Goal: Task Accomplishment & Management: Manage account settings

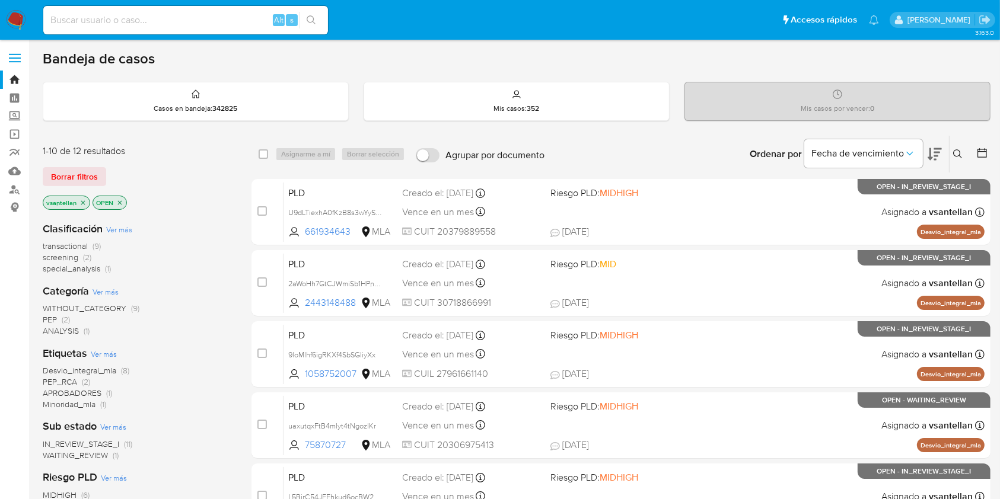
click at [955, 154] on icon at bounding box center [957, 153] width 9 height 9
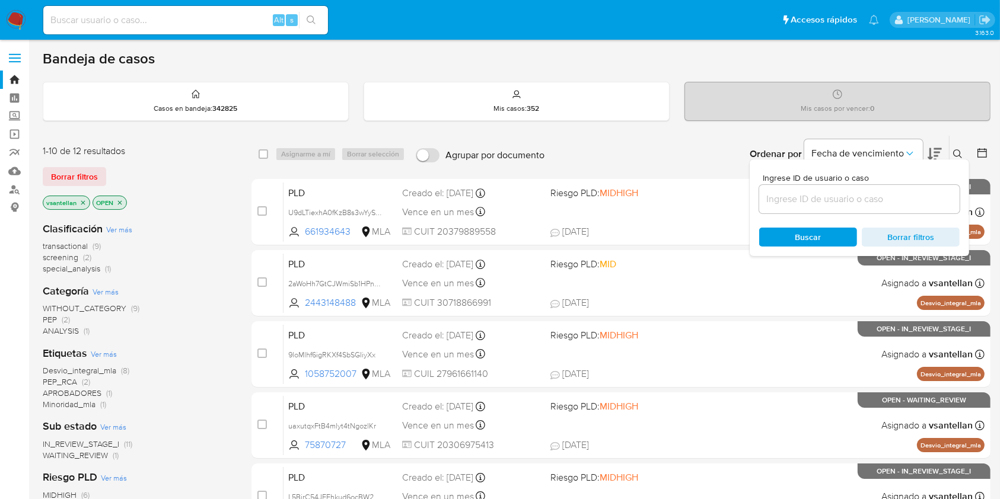
click at [884, 205] on input at bounding box center [859, 199] width 200 height 15
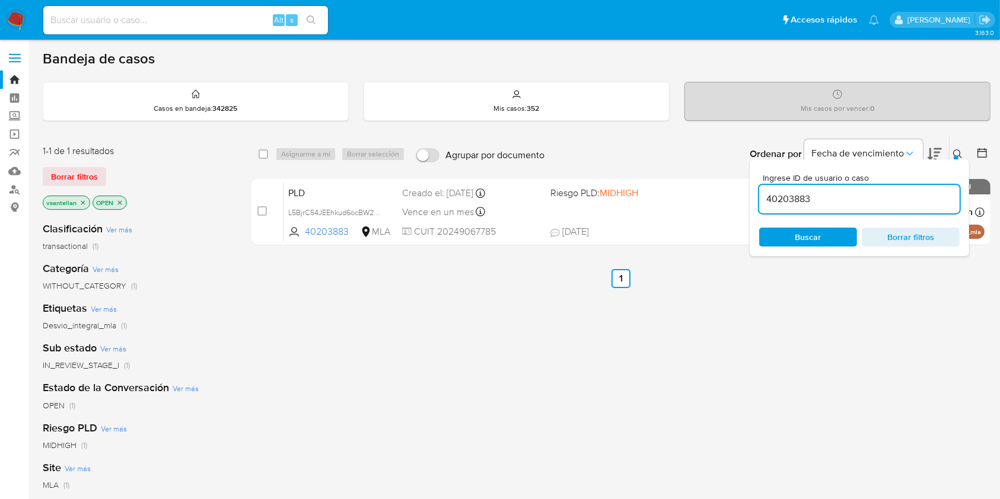
click at [958, 152] on icon at bounding box center [957, 153] width 9 height 9
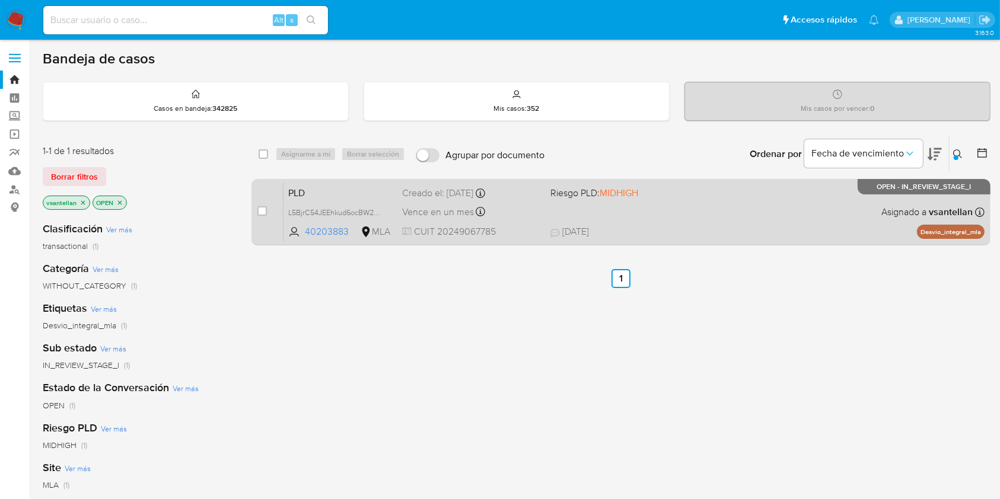
click at [822, 207] on div "PLD L5BjrC54JEEhkud6ocBW2uYU 40203883 MLA Riesgo PLD: MIDHIGH Creado el: 12/09/…" at bounding box center [633, 212] width 701 height 60
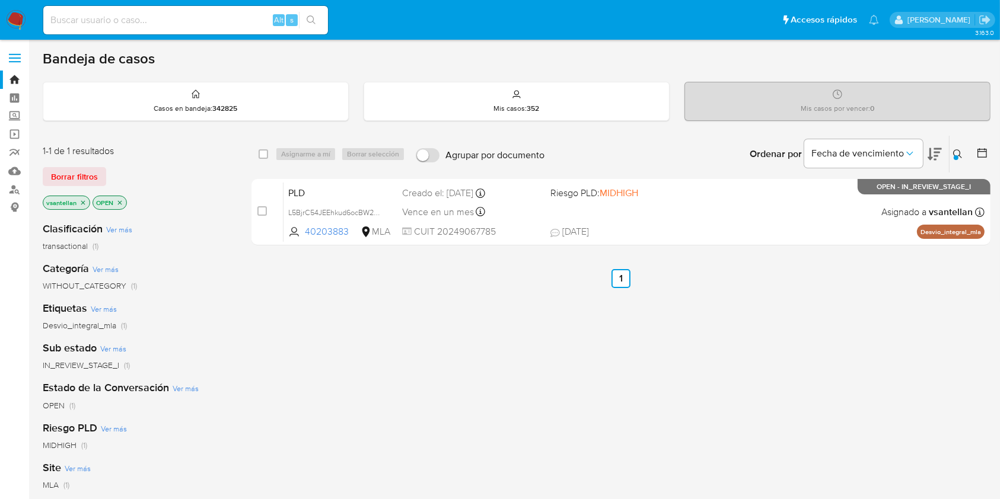
click at [963, 154] on button at bounding box center [959, 154] width 20 height 14
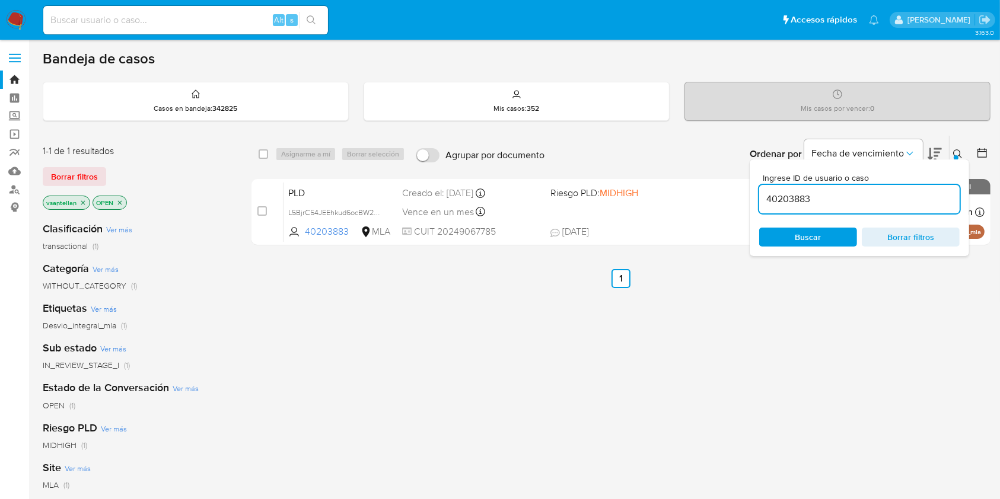
click at [857, 194] on input "40203883" at bounding box center [859, 199] width 200 height 15
type input "661934643"
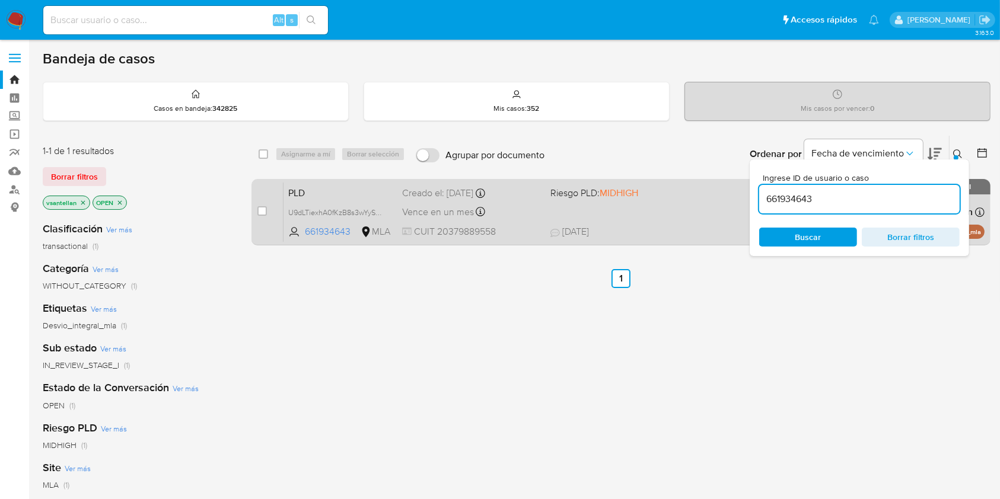
drag, startPoint x: 957, startPoint y: 154, endPoint x: 880, endPoint y: 194, distance: 87.0
click at [957, 154] on icon at bounding box center [957, 153] width 9 height 9
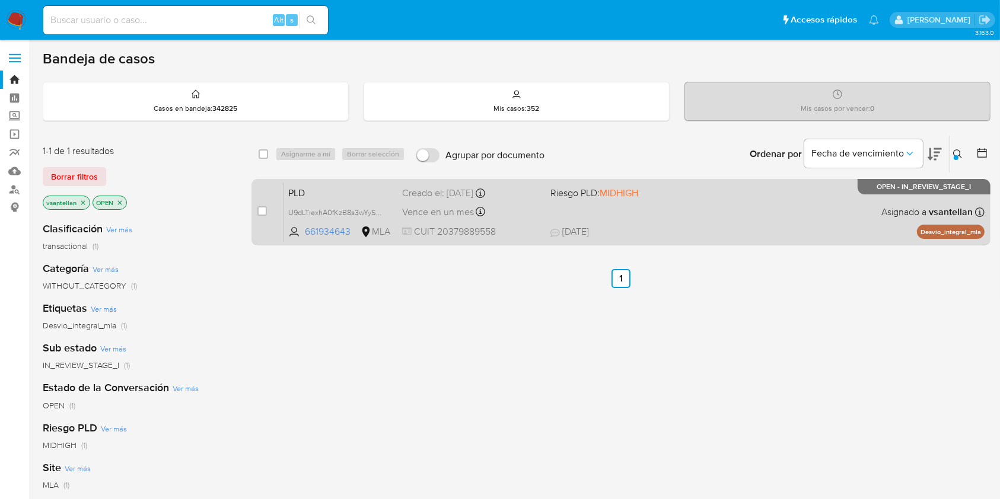
click at [808, 206] on div "PLD U9dLTiexhA0fKzB8s3wYySRZ 661934643 MLA Riesgo PLD: MIDHIGH Creado el: 12/09…" at bounding box center [633, 212] width 701 height 60
click at [259, 213] on input "checkbox" at bounding box center [261, 210] width 9 height 9
checkbox input "true"
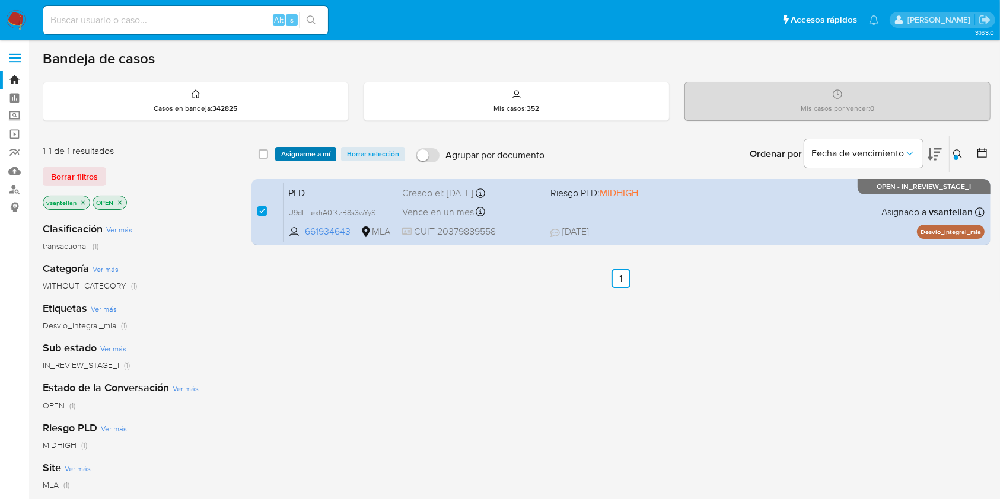
click at [311, 154] on span "Asignarme a mí" at bounding box center [305, 154] width 49 height 12
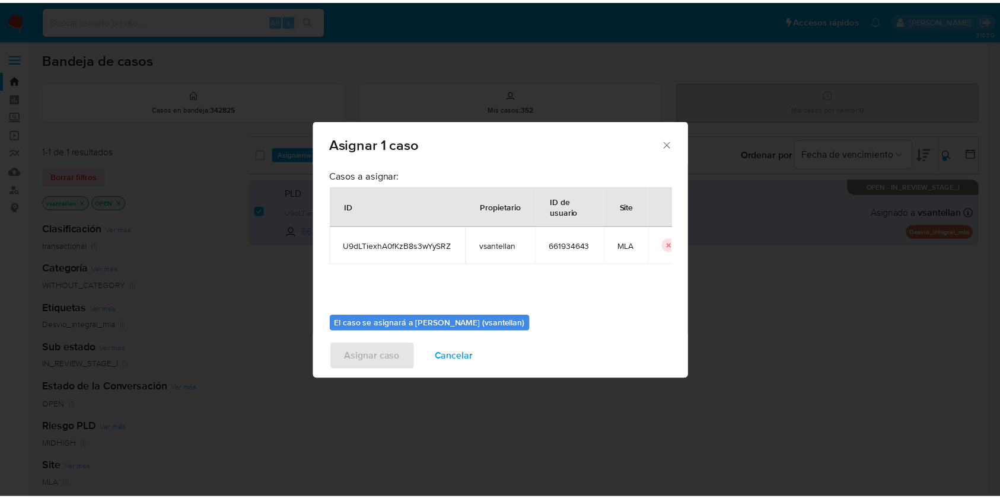
scroll to position [60, 0]
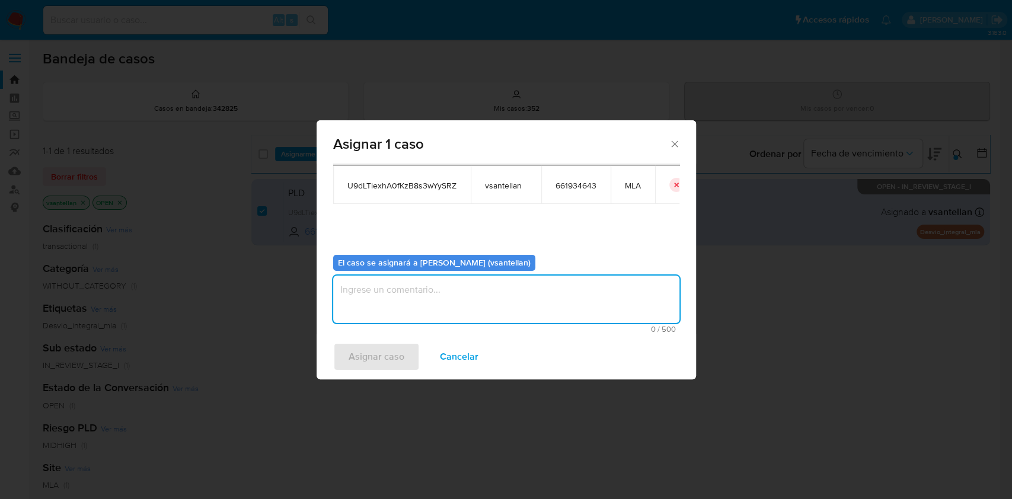
click at [365, 305] on textarea "assign-modal" at bounding box center [506, 299] width 346 height 47
type textarea "1"
click at [363, 354] on span "Asignar caso" at bounding box center [377, 357] width 56 height 26
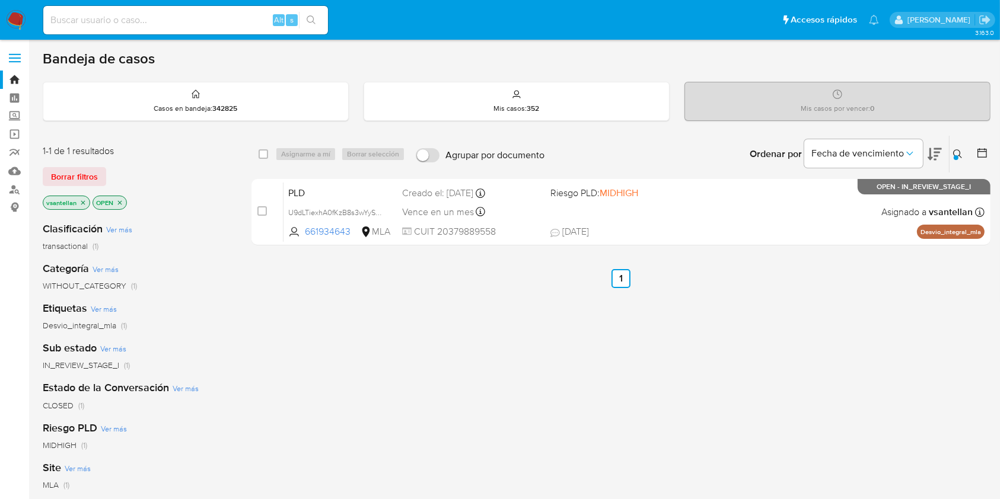
click at [15, 23] on img at bounding box center [16, 20] width 20 height 20
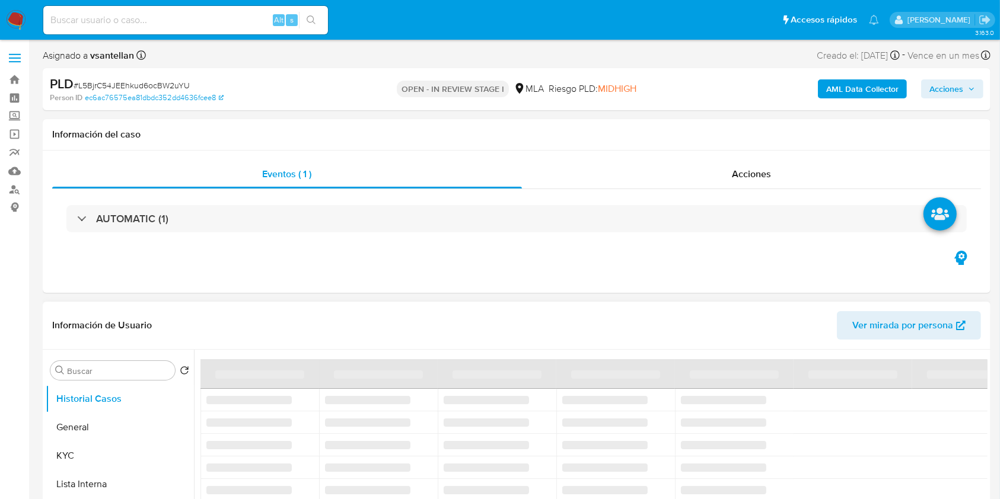
select select "10"
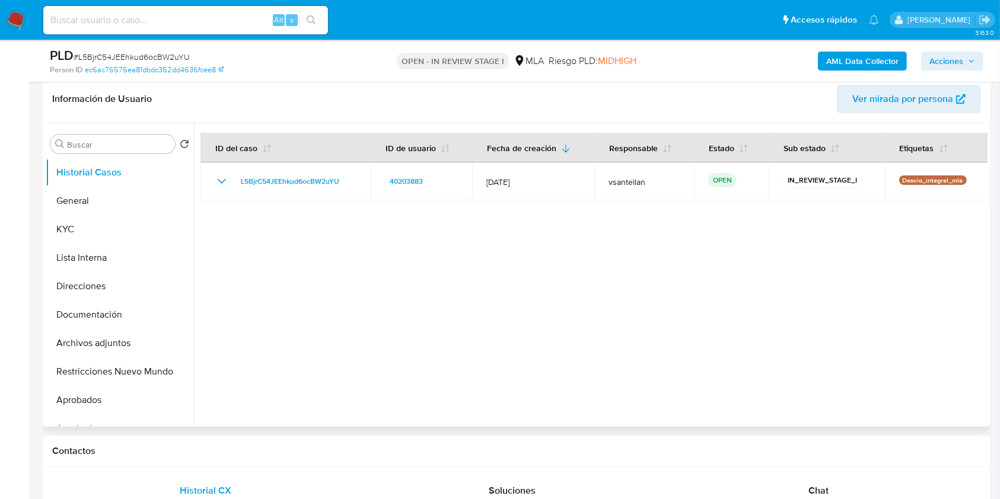
scroll to position [237, 0]
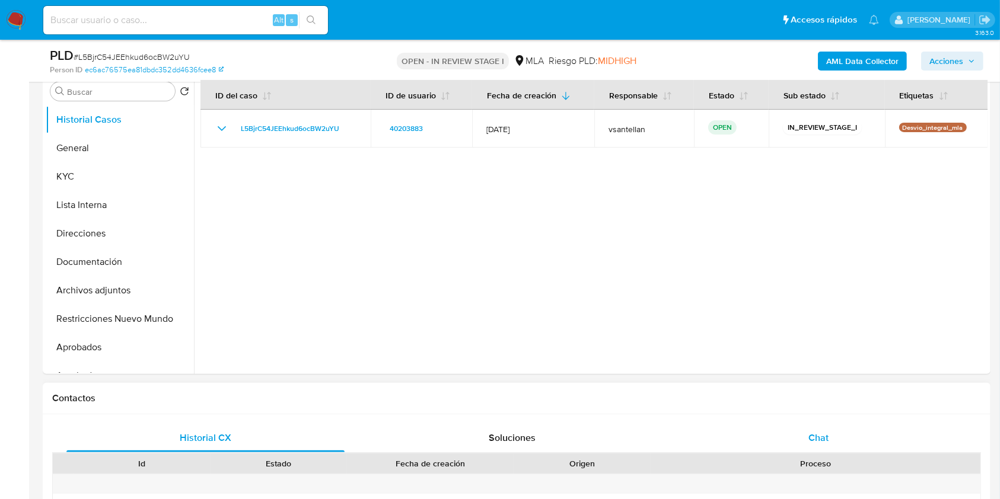
click at [885, 435] on div "Chat" at bounding box center [818, 438] width 278 height 28
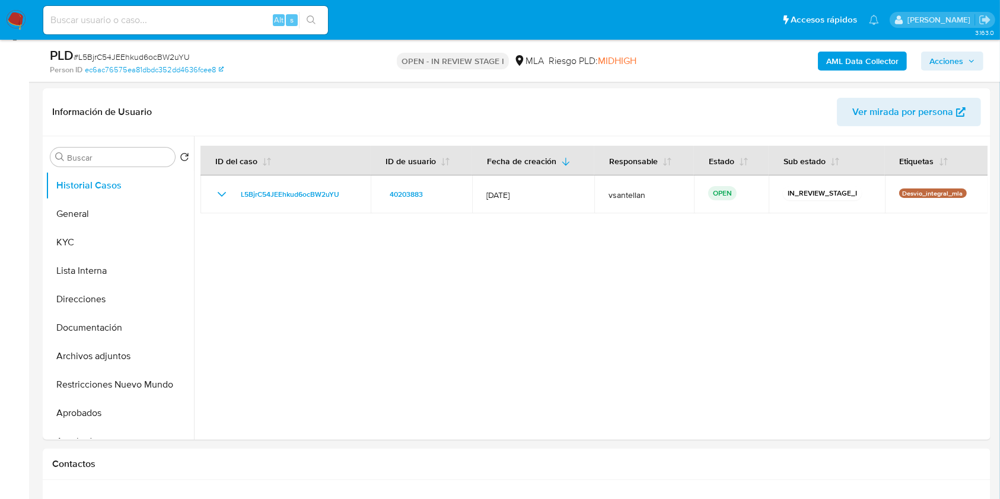
scroll to position [169, 0]
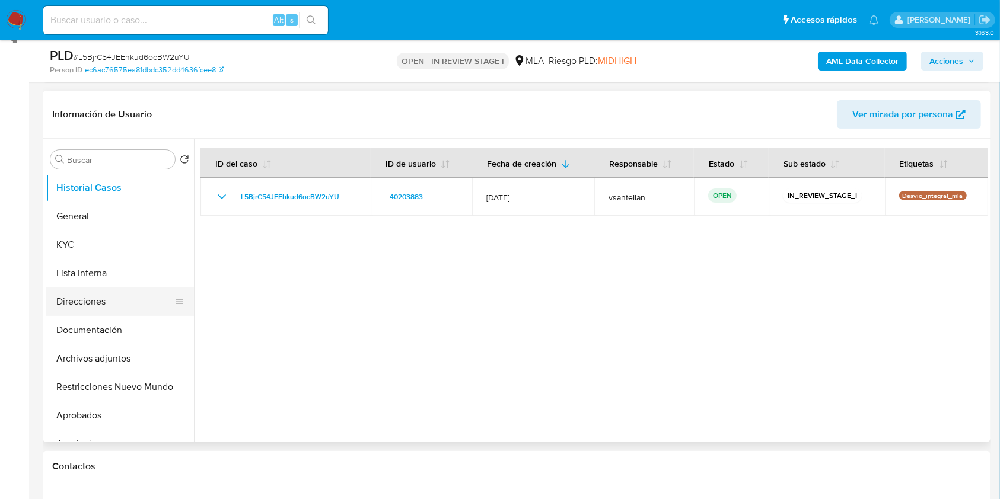
drag, startPoint x: 157, startPoint y: 321, endPoint x: 149, endPoint y: 307, distance: 16.2
click at [157, 321] on button "Documentación" at bounding box center [120, 330] width 148 height 28
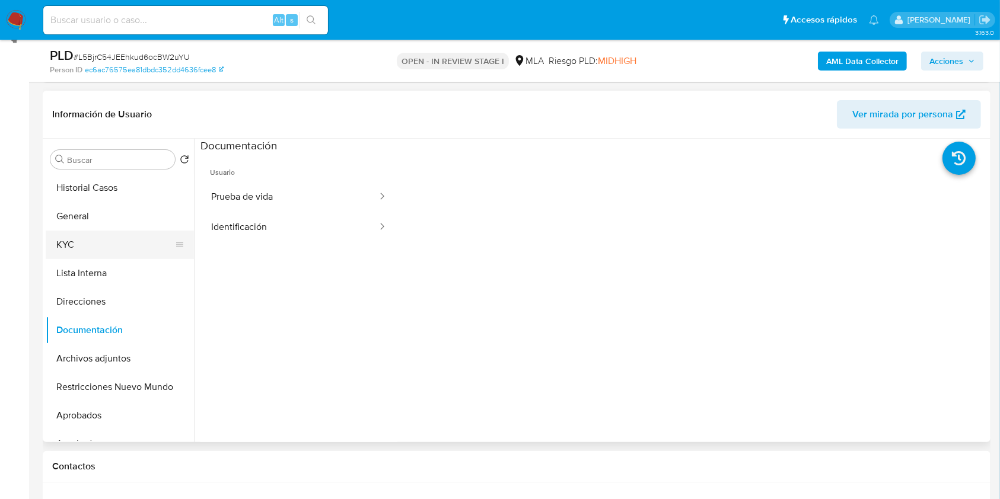
click at [97, 241] on button "KYC" at bounding box center [115, 245] width 139 height 28
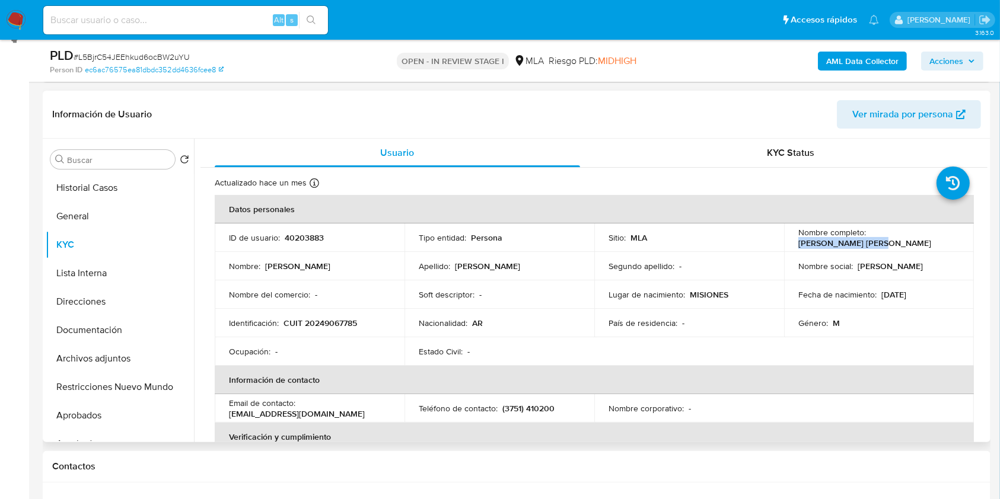
drag, startPoint x: 911, startPoint y: 239, endPoint x: 868, endPoint y: 237, distance: 43.3
click at [868, 237] on div "Nombre completo : Alfonso Luis Suarez" at bounding box center [878, 237] width 161 height 21
copy p "Alfonso Luis Suarez"
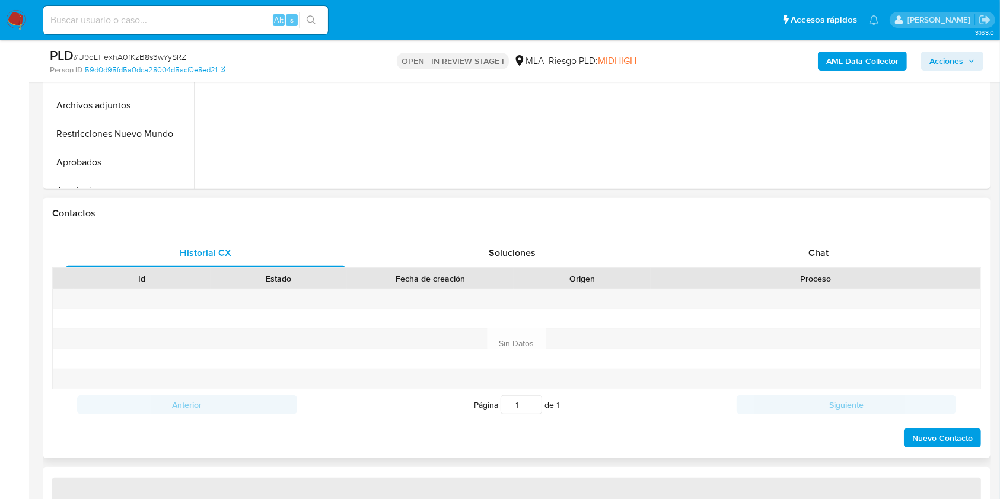
scroll to position [474, 0]
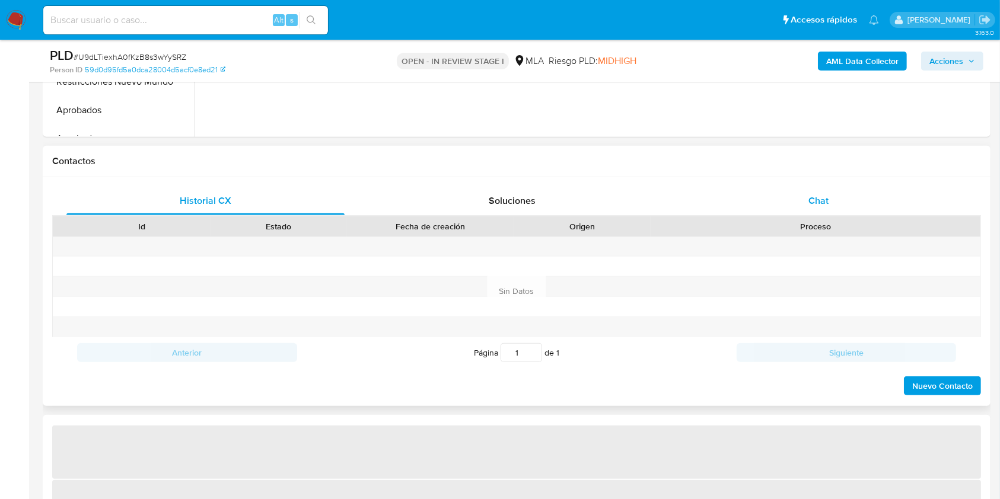
click at [840, 187] on div "Chat" at bounding box center [818, 201] width 278 height 28
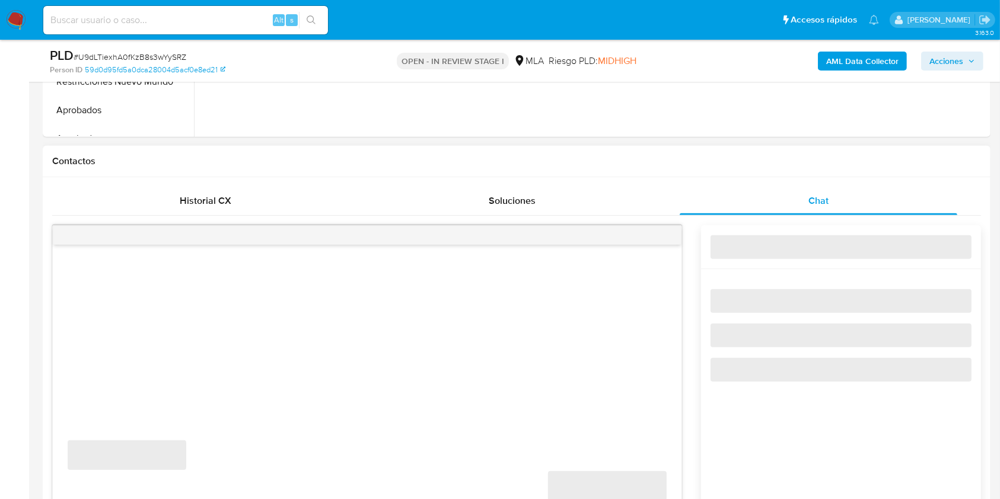
select select "10"
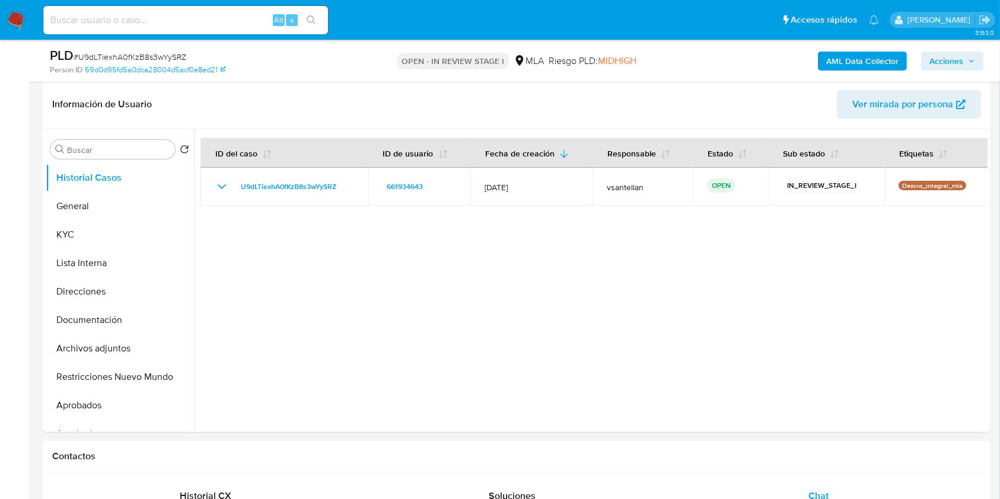
scroll to position [174, 0]
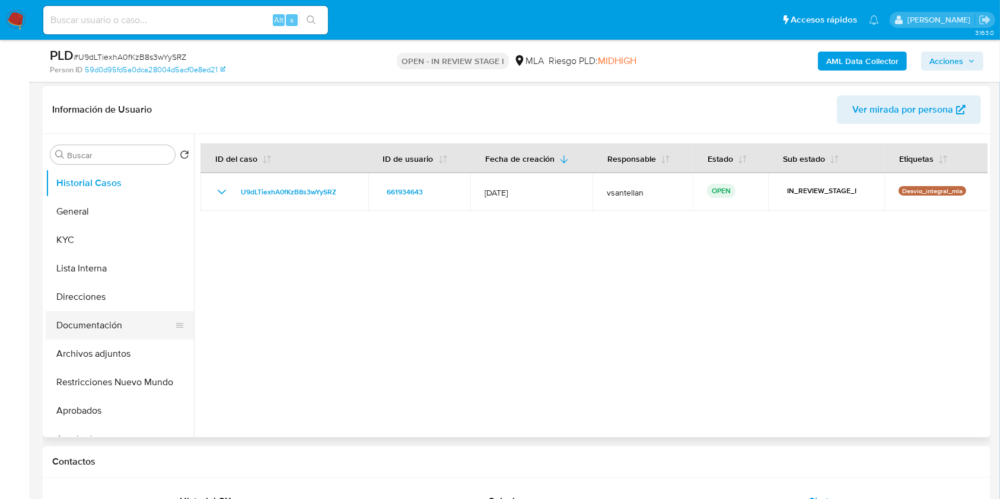
click at [84, 315] on button "Documentación" at bounding box center [115, 325] width 139 height 28
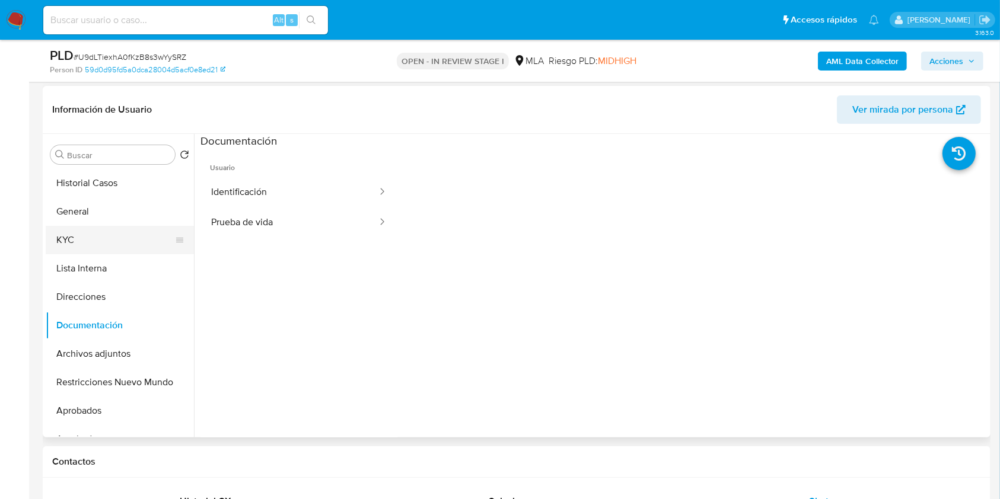
click at [98, 241] on button "KYC" at bounding box center [115, 240] width 139 height 28
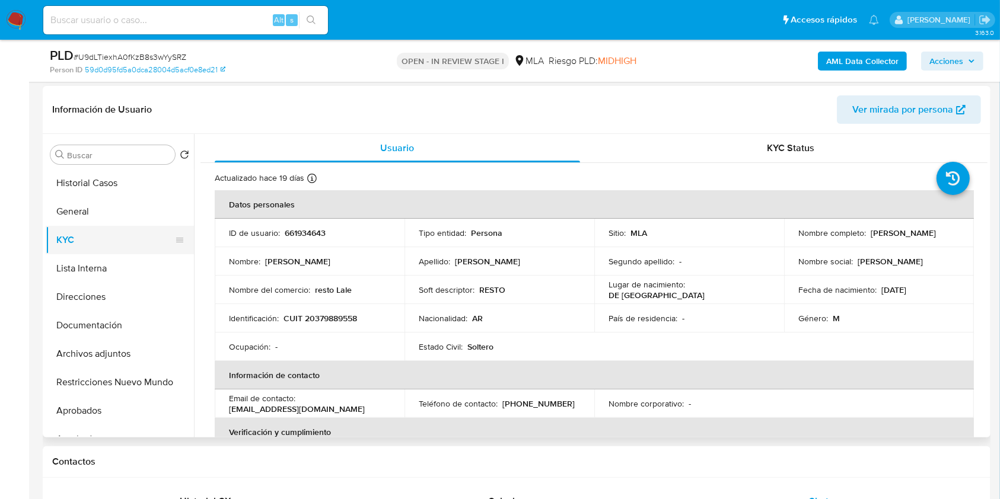
drag, startPoint x: 111, startPoint y: 168, endPoint x: 87, endPoint y: 251, distance: 86.5
click at [111, 169] on button "Historial Casos" at bounding box center [120, 183] width 148 height 28
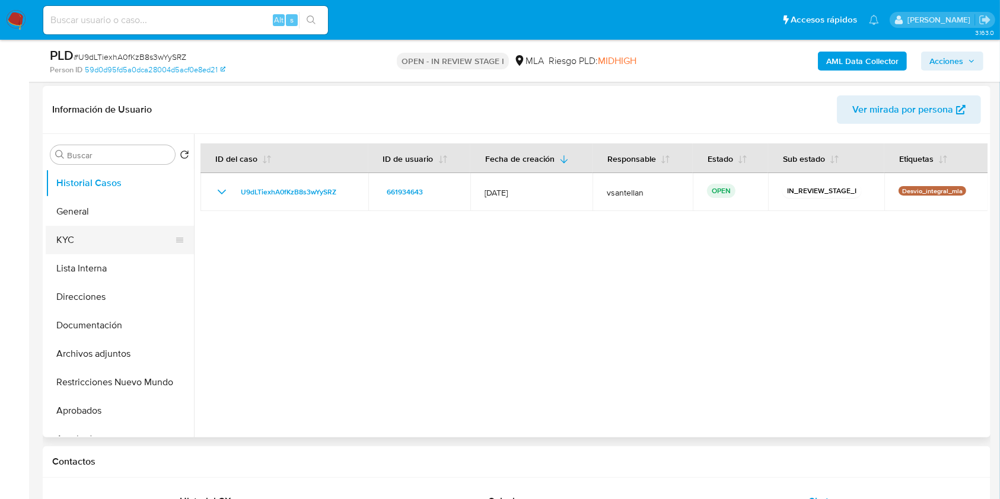
click at [85, 235] on button "KYC" at bounding box center [115, 240] width 139 height 28
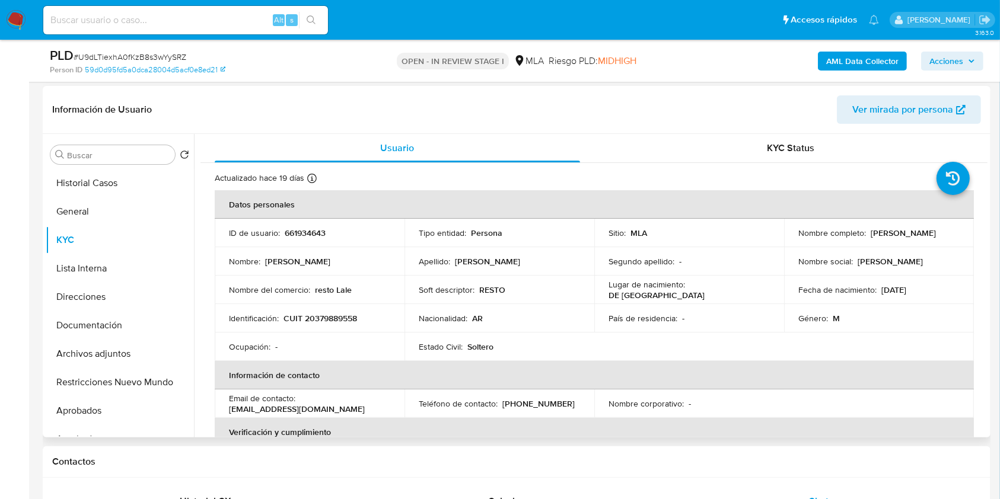
drag, startPoint x: 932, startPoint y: 230, endPoint x: 867, endPoint y: 230, distance: 64.6
click at [867, 230] on div "Nombre completo : Lucas Abel Frank" at bounding box center [878, 233] width 161 height 11
copy p "[PERSON_NAME] [PERSON_NAME]"
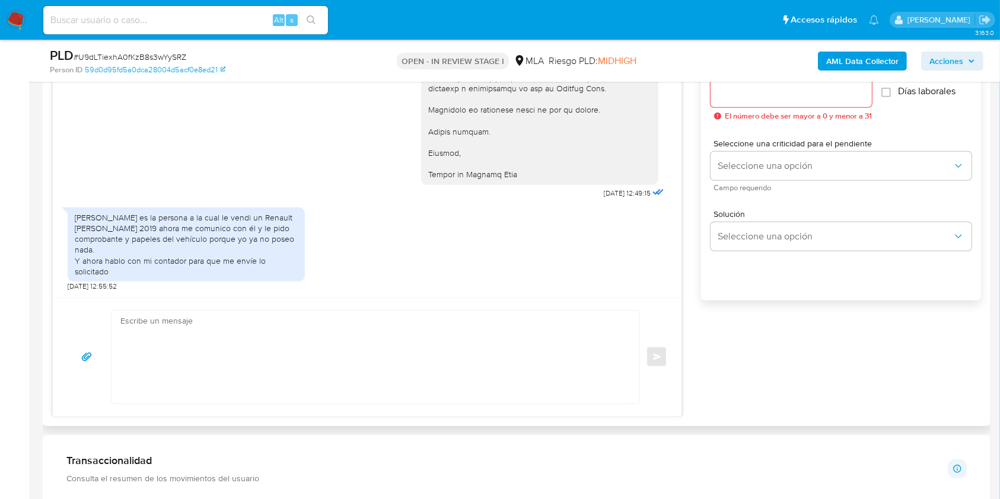
scroll to position [727, 0]
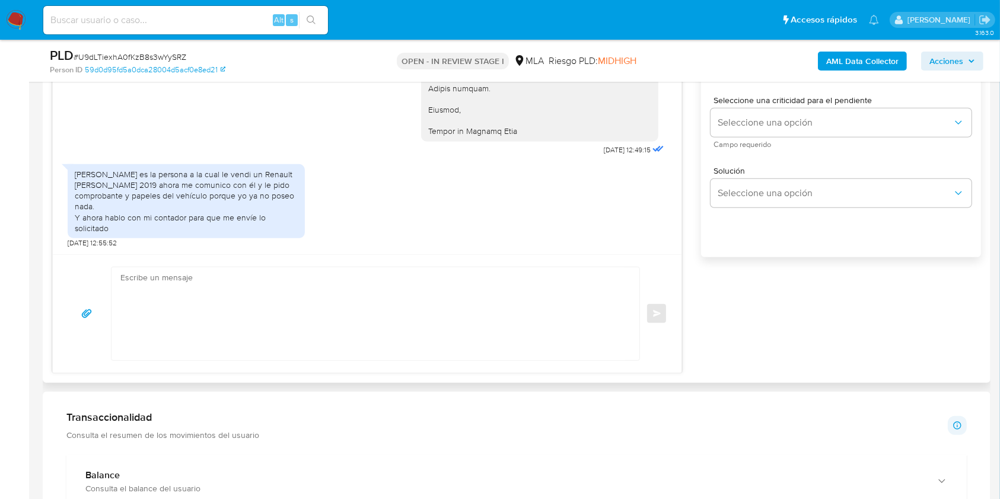
click at [411, 327] on textarea at bounding box center [372, 313] width 504 height 93
paste textarea "Hola Lucas Abel Frank, En este caso, nosotros no recibimos la documentación que…"
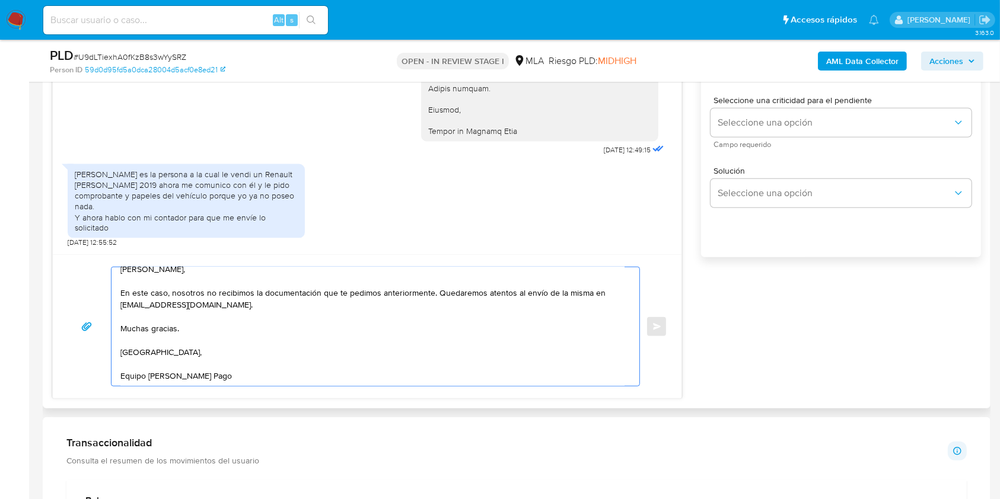
scroll to position [0, 0]
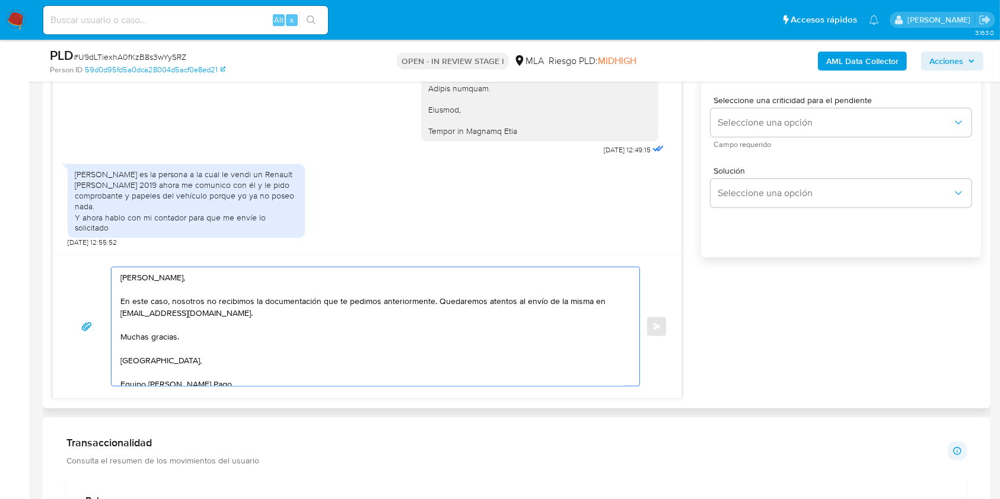
drag, startPoint x: 435, startPoint y: 301, endPoint x: 93, endPoint y: 302, distance: 342.1
click at [93, 302] on div "Hola Lucas Abel Frank, En este caso, nosotros no recibimos la documentación que…" at bounding box center [367, 327] width 600 height 120
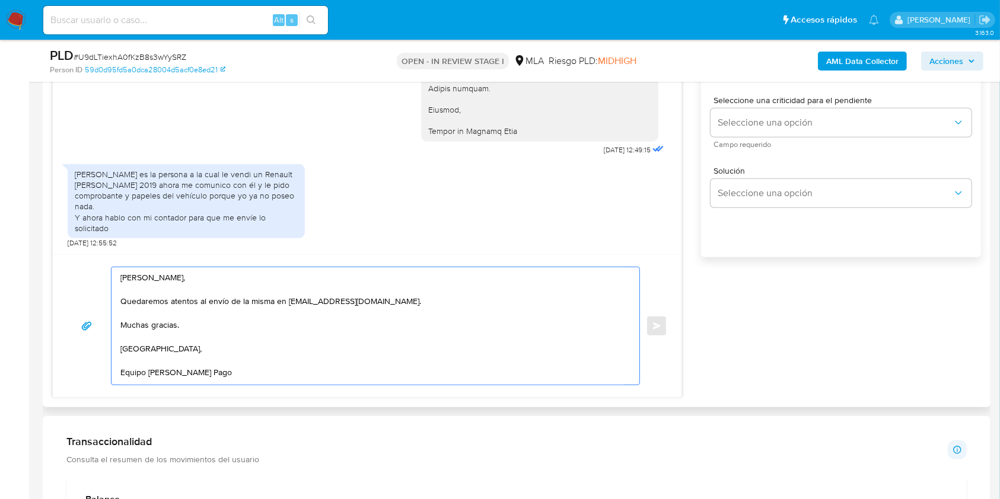
click at [508, 309] on textarea "Hola Lucas Abel Frank, Quedaremos atentos al envío de la misma en documentacion…" at bounding box center [372, 325] width 504 height 117
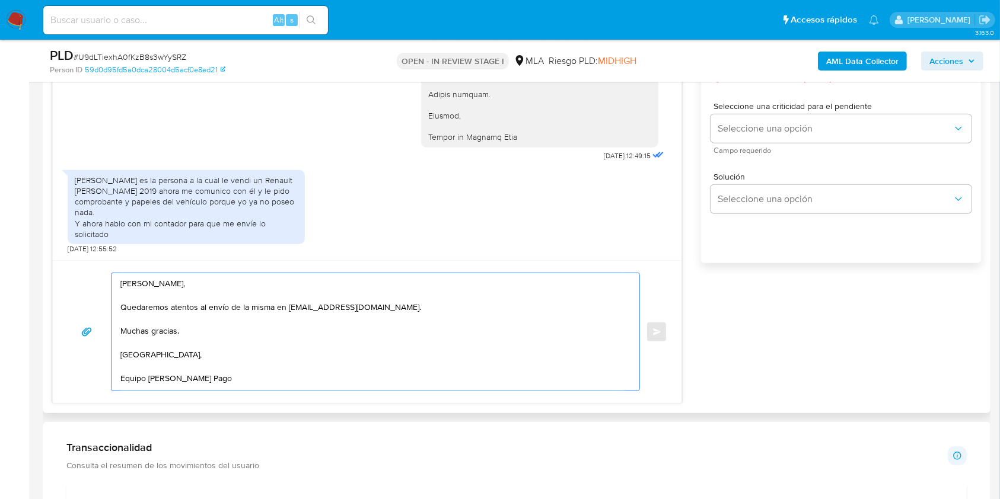
scroll to position [569, 0]
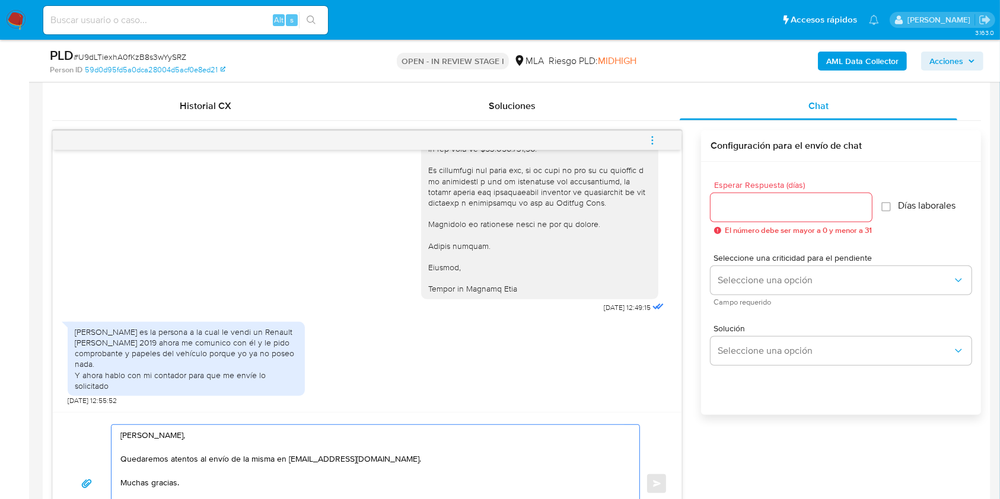
type textarea "Hola Lucas Abel Frank, Quedaremos atentos al envío de la misma en documentacion…"
drag, startPoint x: 738, startPoint y: 187, endPoint x: 732, endPoint y: 202, distance: 15.8
click at [738, 187] on span "Esperar Respuesta (días)" at bounding box center [794, 185] width 161 height 9
click at [738, 200] on input "Esperar Respuesta (días)" at bounding box center [790, 207] width 161 height 15
click at [732, 202] on input "Esperar Respuesta (días)" at bounding box center [790, 207] width 161 height 15
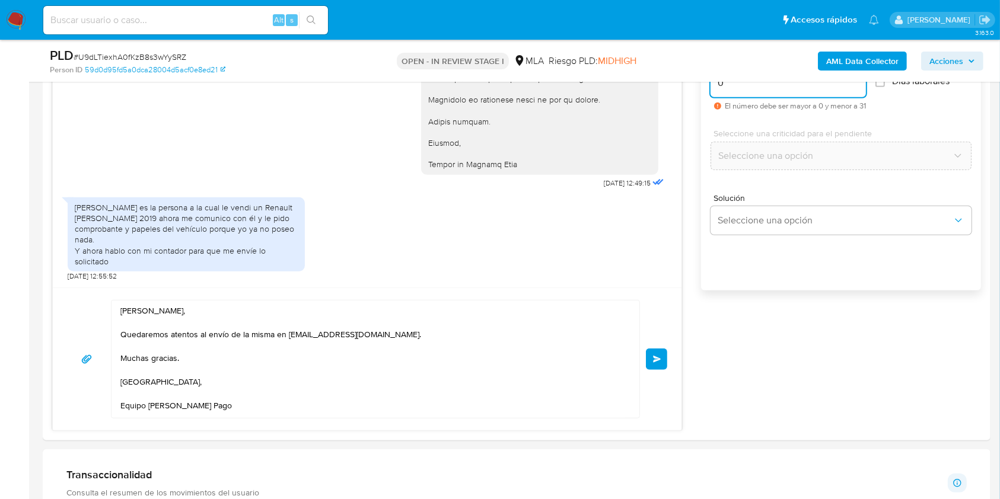
scroll to position [719, 0]
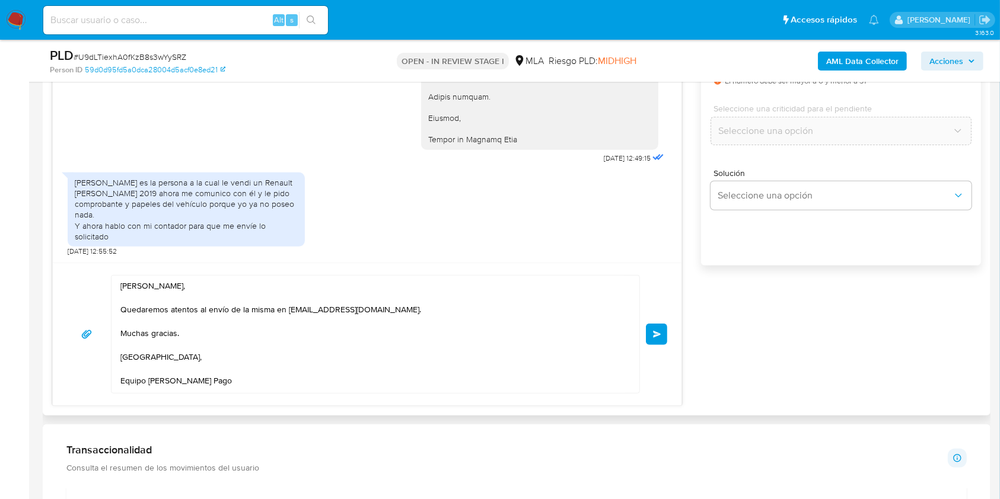
type input "0"
click at [269, 310] on textarea "Hola Lucas Abel Frank, Quedaremos atentos al envío de la misma en documentacion…" at bounding box center [372, 334] width 504 height 117
drag, startPoint x: 275, startPoint y: 311, endPoint x: 251, endPoint y: 308, distance: 24.5
click at [251, 308] on textarea "Hola Lucas Abel Frank, Quedaremos atentos al envío de la misma en documentacion…" at bounding box center [372, 334] width 504 height 117
click at [409, 387] on textarea "[PERSON_NAME], Quedaremos atentos al envío de la documentación en [EMAIL_ADDRES…" at bounding box center [372, 334] width 504 height 117
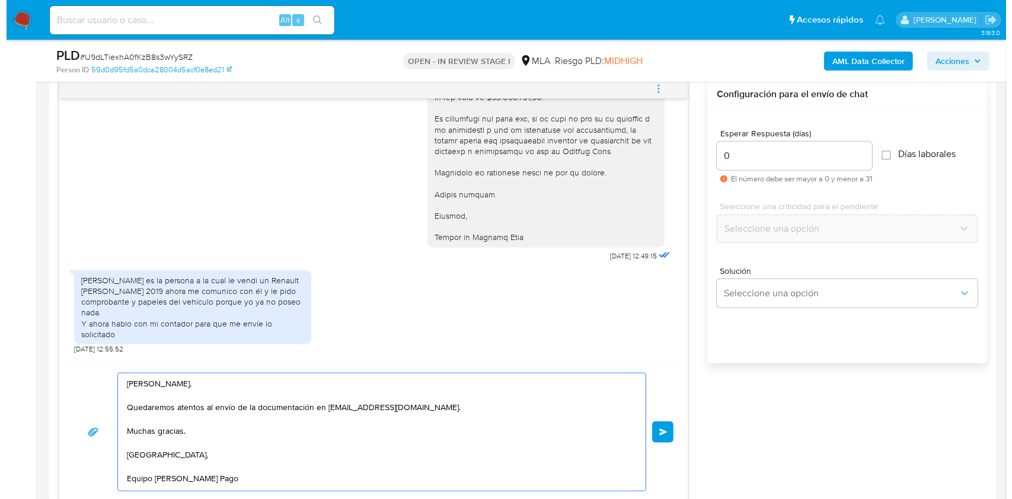
scroll to position [604, 0]
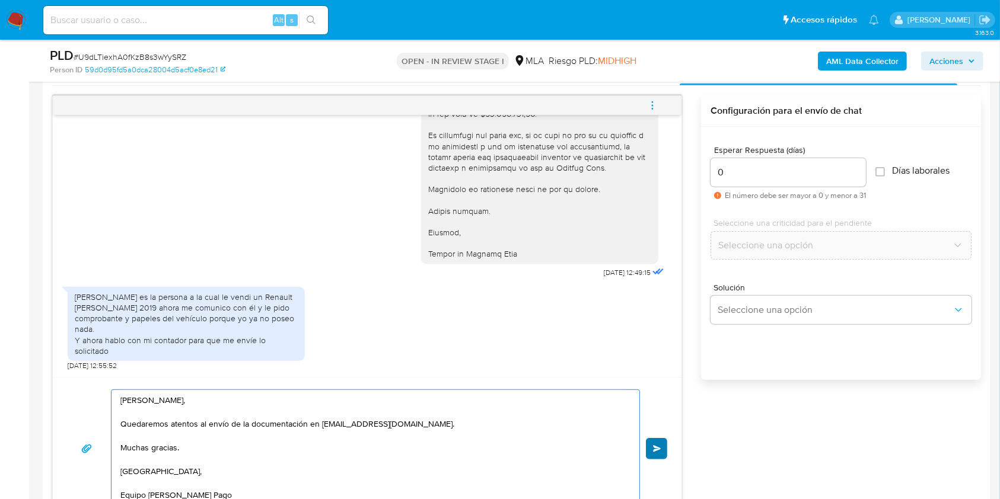
type textarea "[PERSON_NAME], Quedaremos atentos al envío de la documentación en [EMAIL_ADDRES…"
click at [655, 448] on span "Enviar" at bounding box center [657, 448] width 8 height 7
click at [649, 105] on icon "menu-action" at bounding box center [652, 105] width 11 height 11
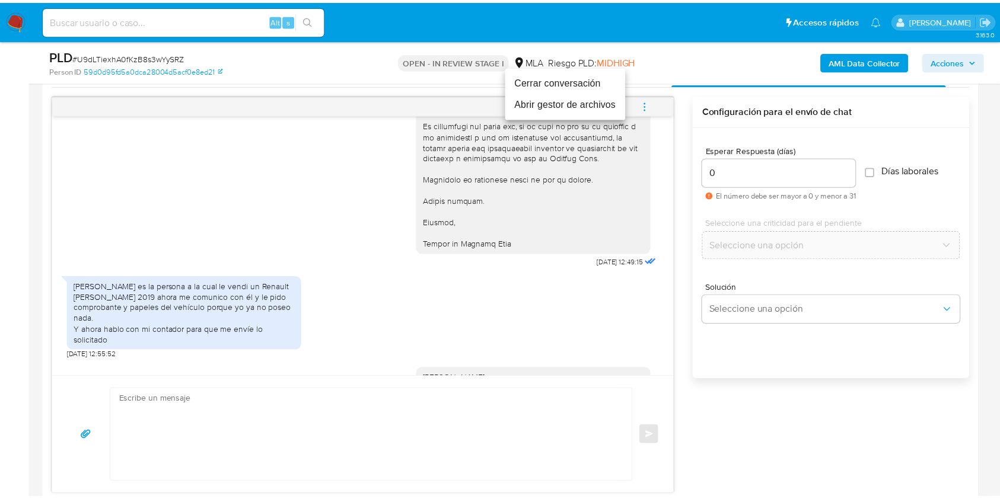
scroll to position [2173, 0]
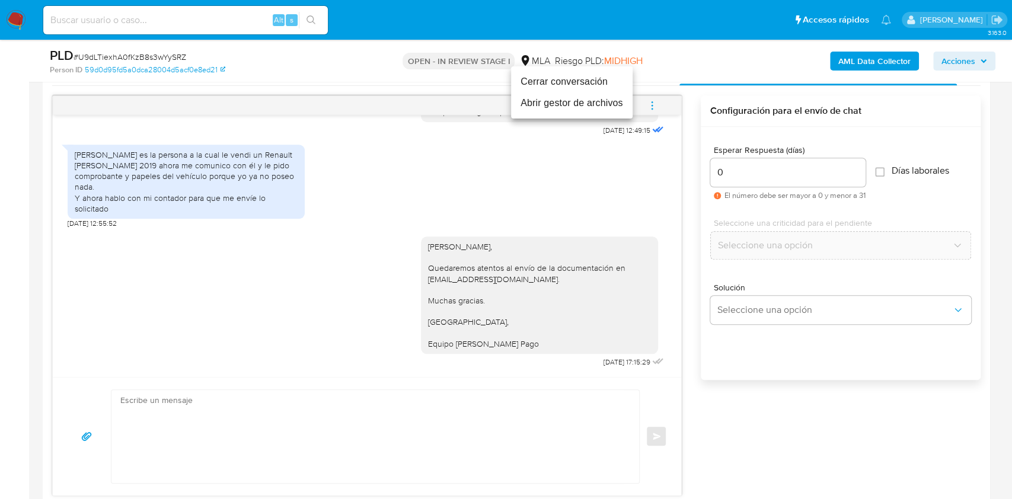
click at [557, 83] on li "Cerrar conversación" at bounding box center [572, 81] width 122 height 21
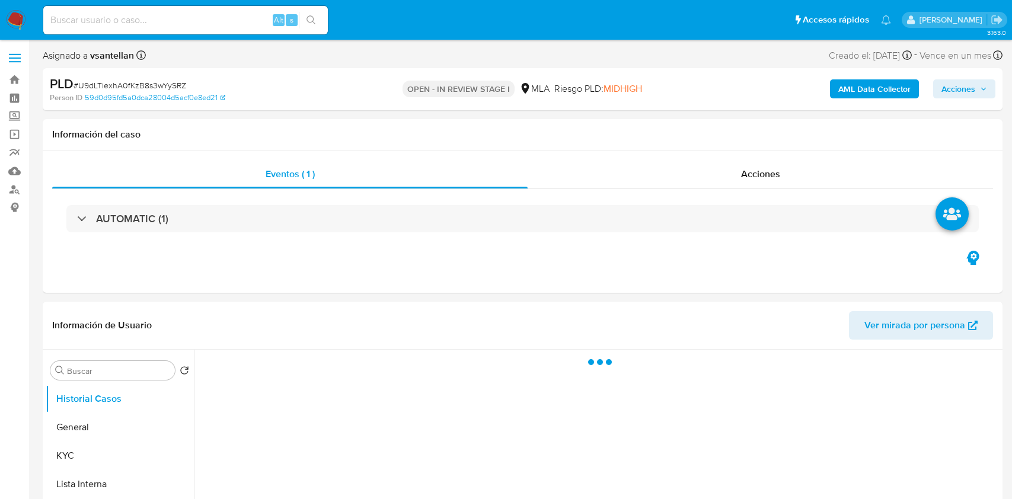
select select "10"
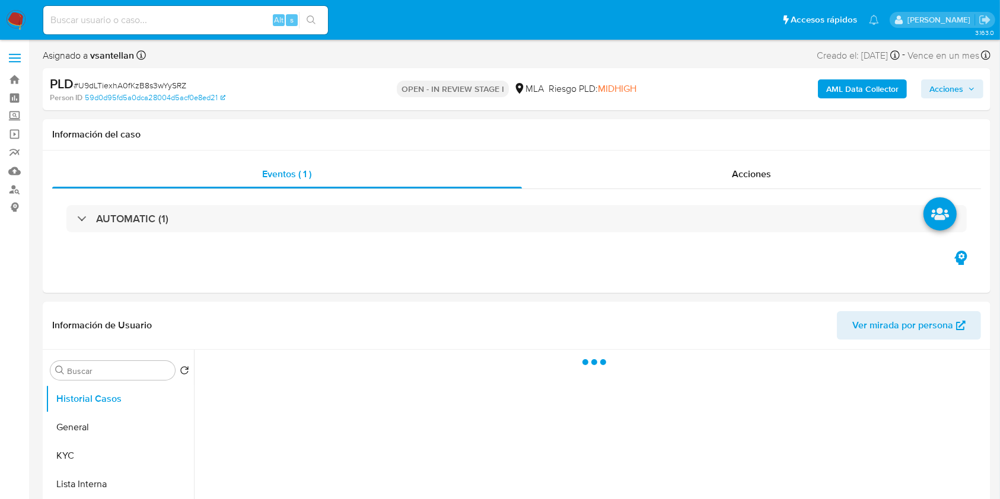
select select "10"
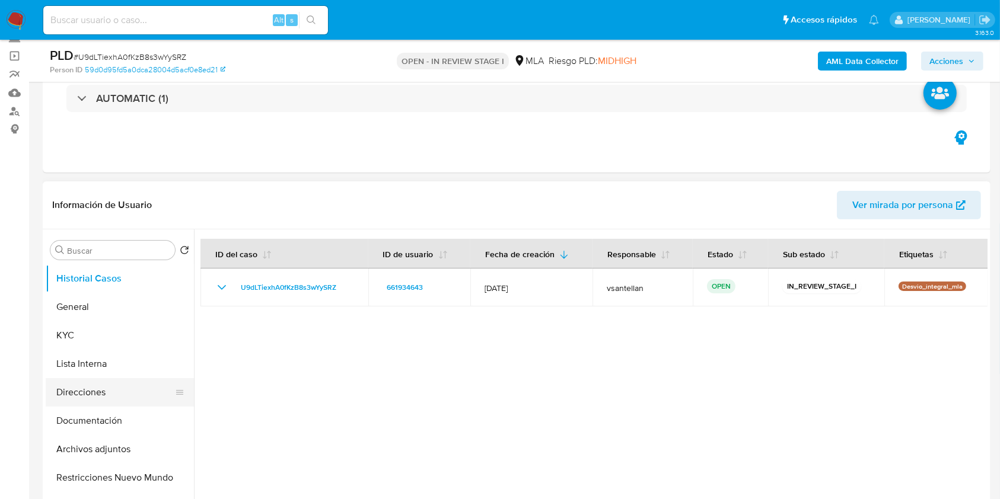
scroll to position [79, 0]
click at [122, 393] on button "Direcciones" at bounding box center [120, 392] width 148 height 28
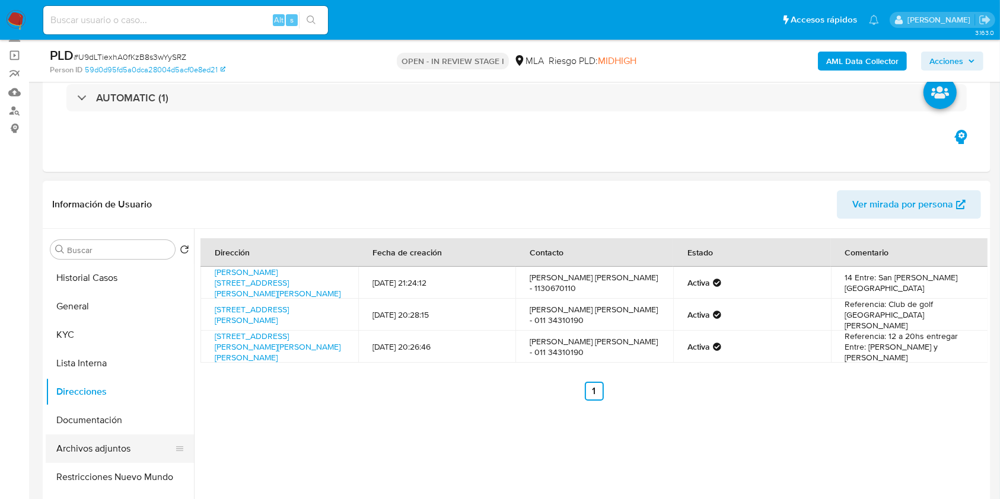
click at [106, 442] on button "Archivos adjuntos" at bounding box center [115, 449] width 139 height 28
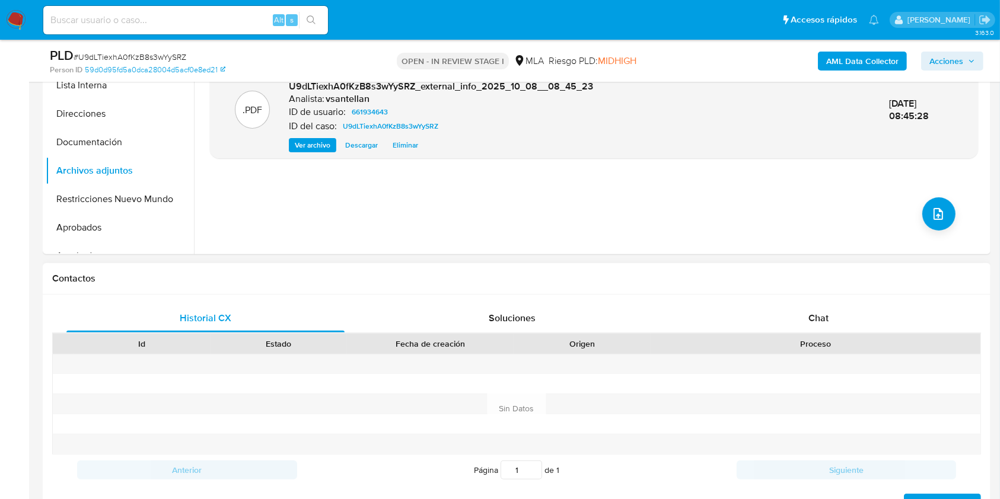
scroll to position [395, 0]
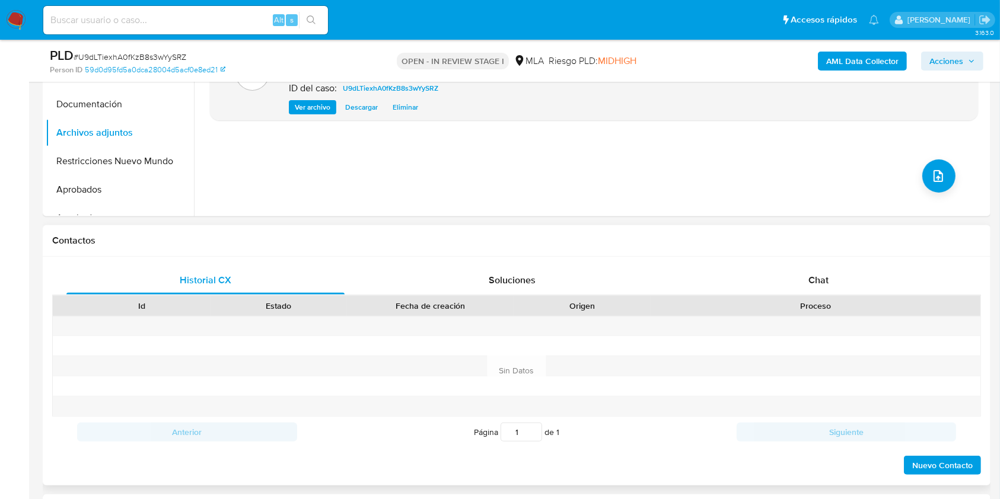
drag, startPoint x: 818, startPoint y: 282, endPoint x: 853, endPoint y: 302, distance: 39.9
click at [818, 283] on span "Chat" at bounding box center [818, 280] width 20 height 14
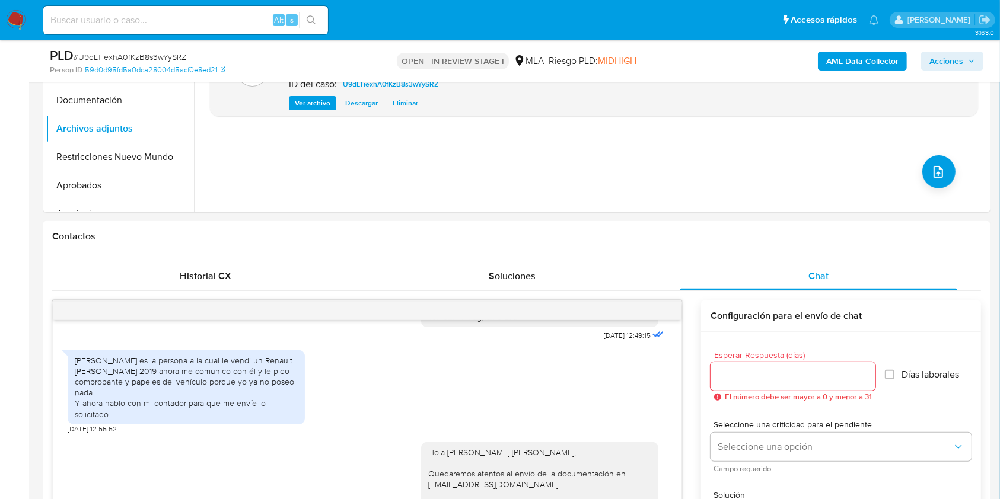
scroll to position [372, 0]
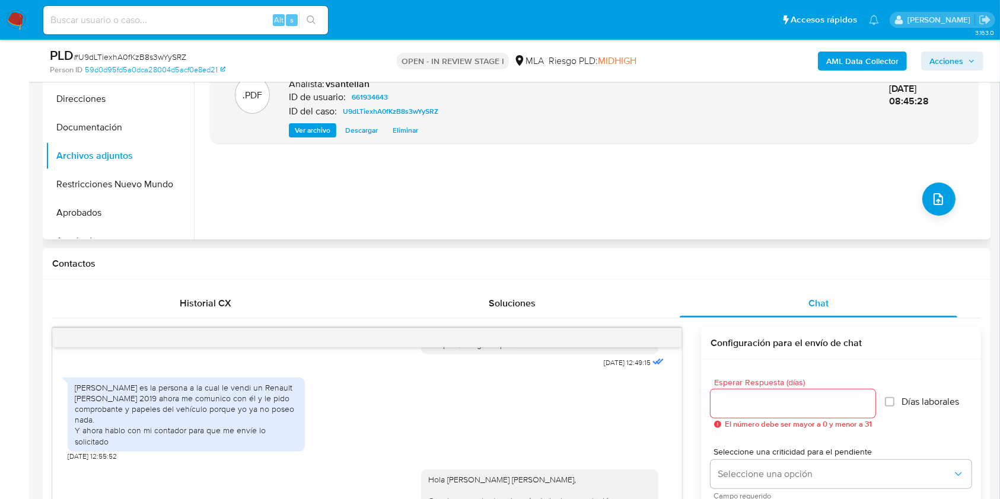
drag, startPoint x: 133, startPoint y: 176, endPoint x: 260, endPoint y: 187, distance: 128.0
click at [133, 177] on button "Restricciones Nuevo Mundo" at bounding box center [120, 184] width 148 height 28
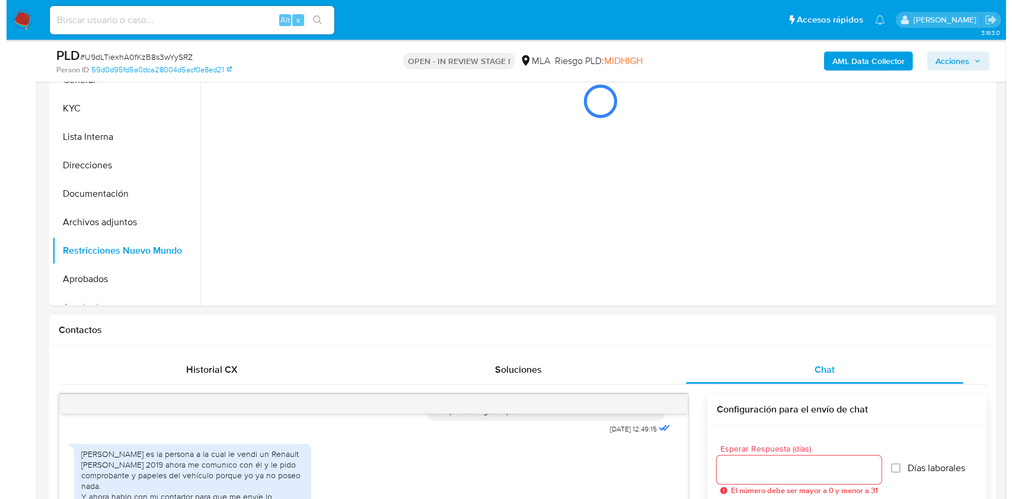
scroll to position [215, 0]
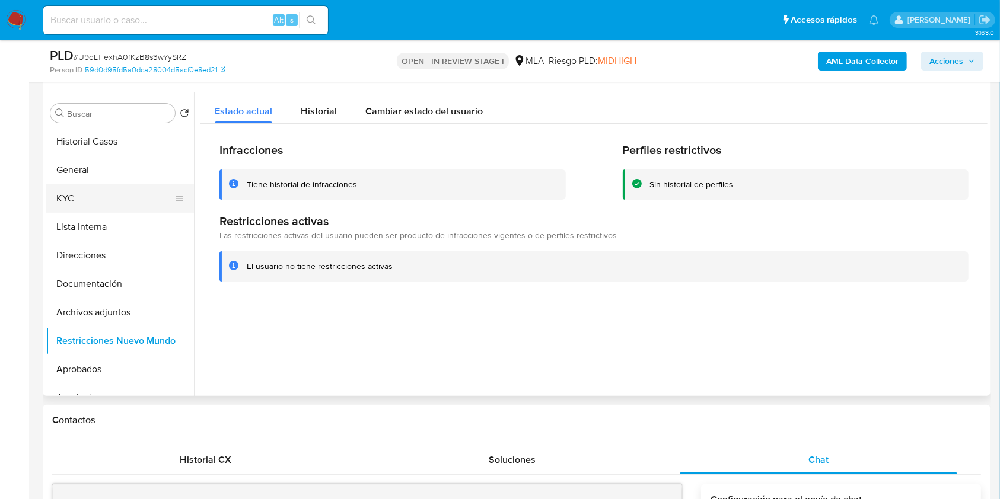
click at [109, 199] on button "KYC" at bounding box center [115, 198] width 139 height 28
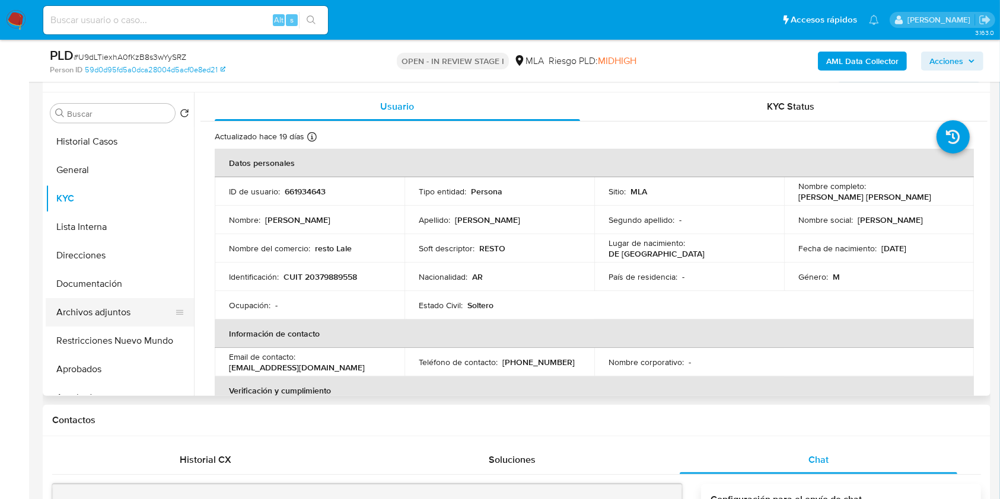
click at [121, 314] on button "Archivos adjuntos" at bounding box center [115, 312] width 139 height 28
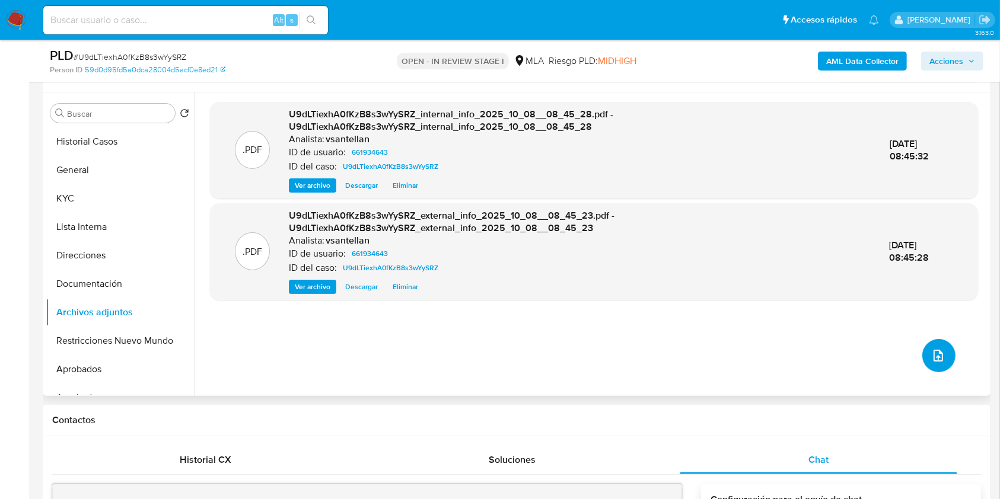
click at [939, 360] on span "upload-file" at bounding box center [938, 356] width 14 height 14
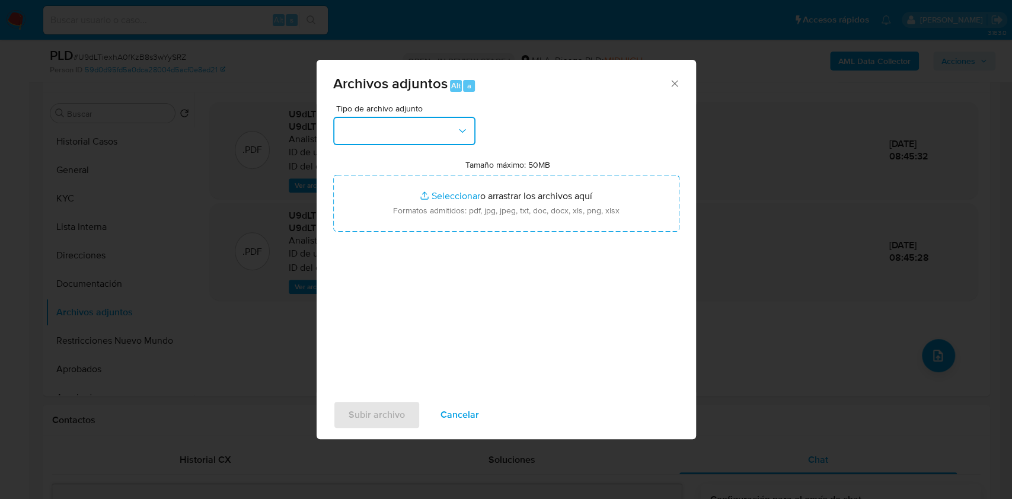
drag, startPoint x: 455, startPoint y: 125, endPoint x: 454, endPoint y: 133, distance: 8.3
click at [455, 126] on button "button" at bounding box center [404, 131] width 142 height 28
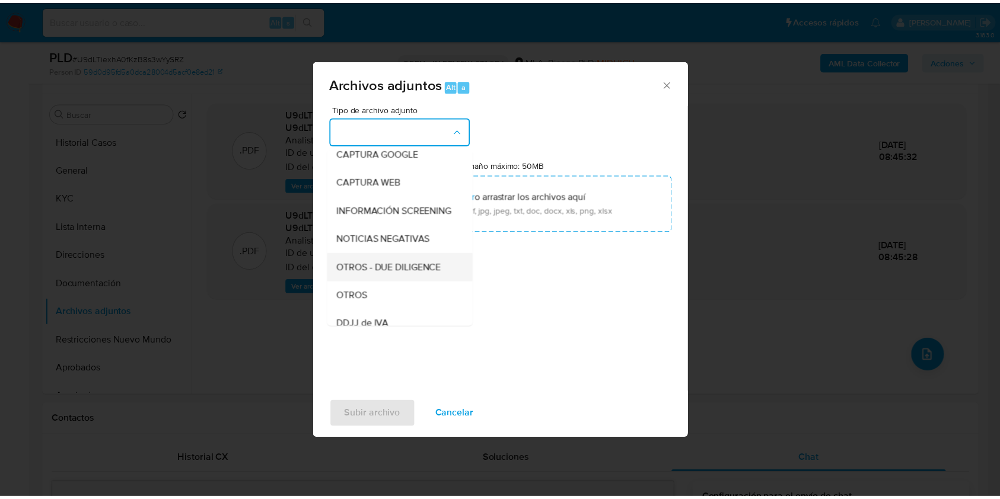
scroll to position [158, 0]
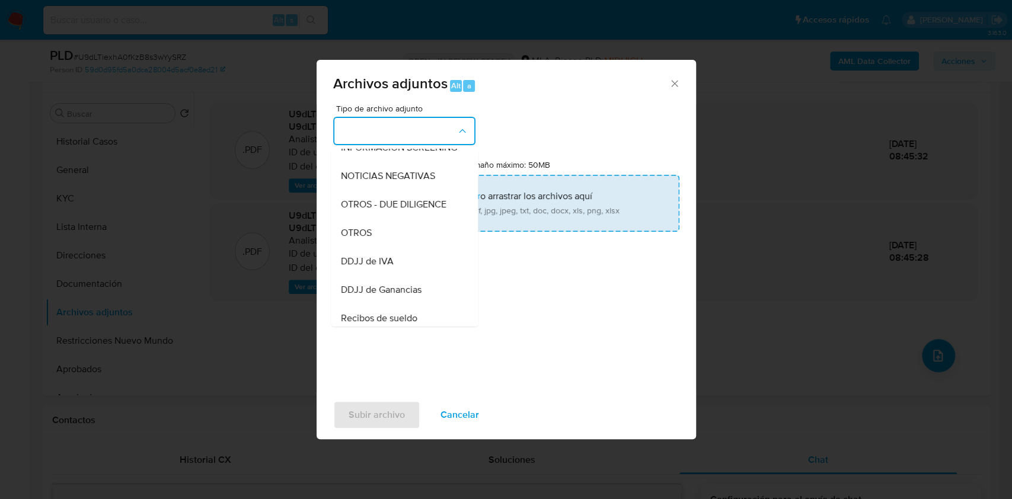
click at [393, 235] on div "OTROS" at bounding box center [400, 233] width 121 height 28
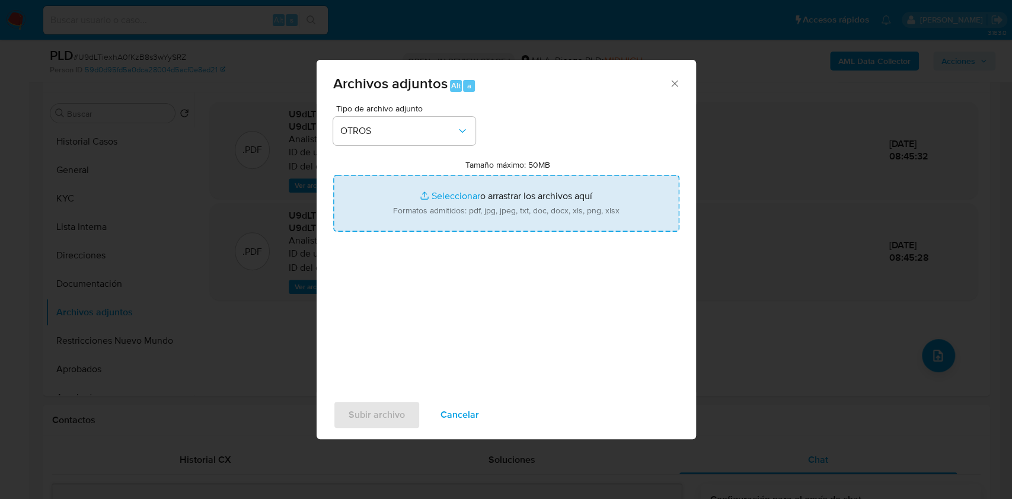
click at [477, 205] on input "Tamaño máximo: 50MB Seleccionar archivos" at bounding box center [506, 203] width 346 height 57
type input "C:\fakepath\Caselog-661934643- NO ROI.docx"
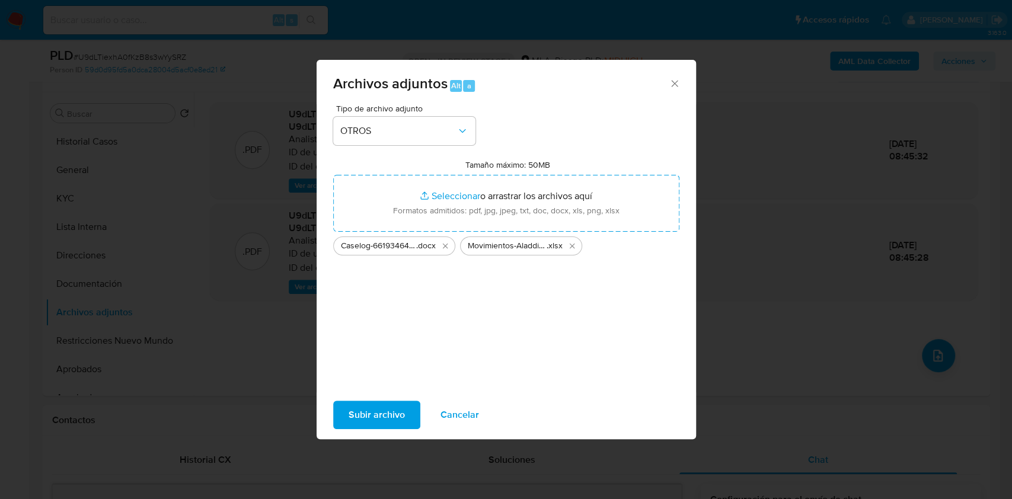
click at [394, 420] on span "Subir archivo" at bounding box center [377, 415] width 56 height 26
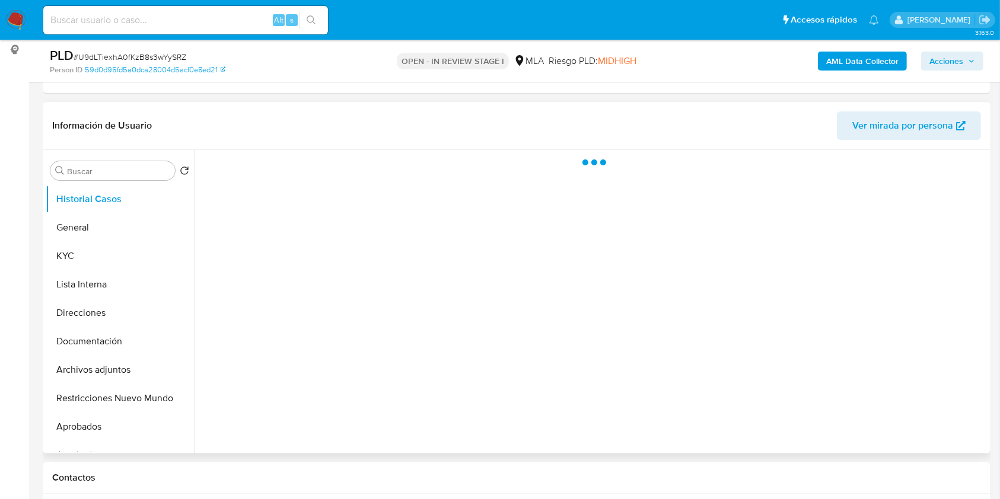
scroll to position [395, 0]
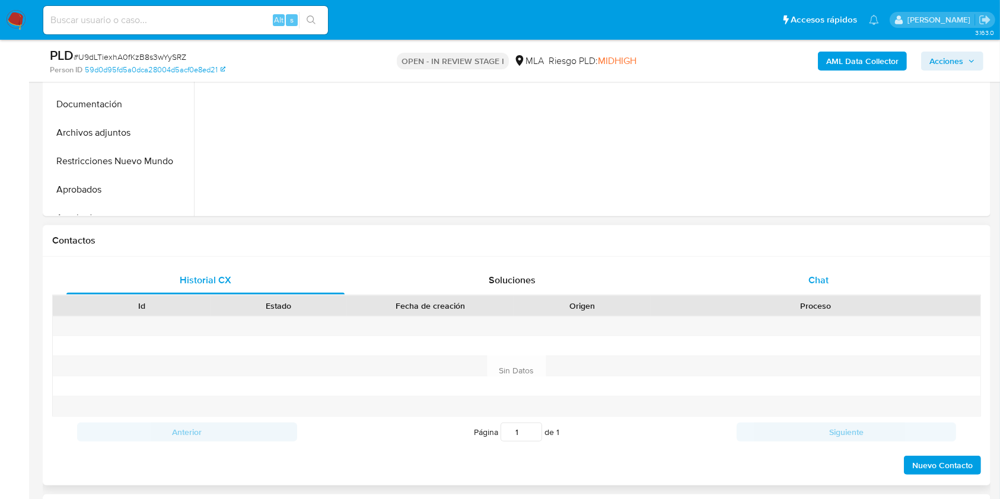
click at [825, 283] on span "Chat" at bounding box center [818, 280] width 20 height 14
select select "10"
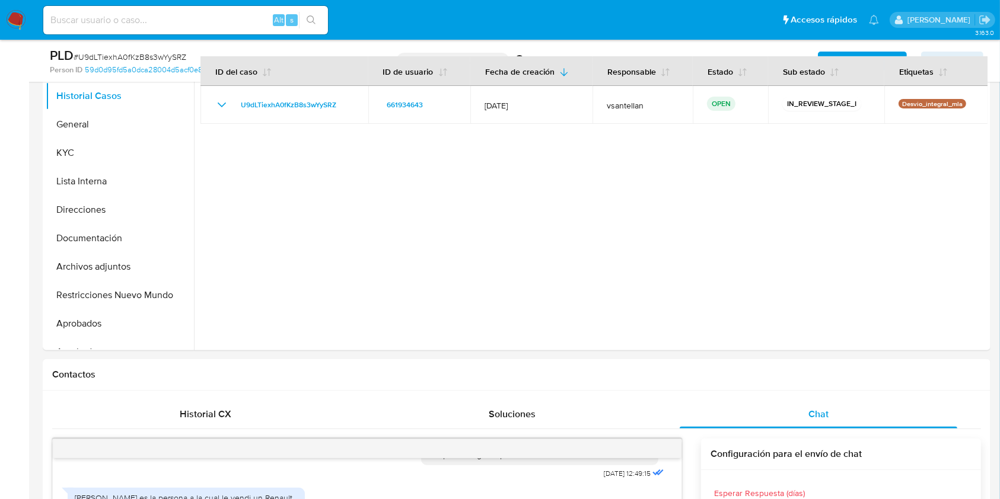
scroll to position [212, 0]
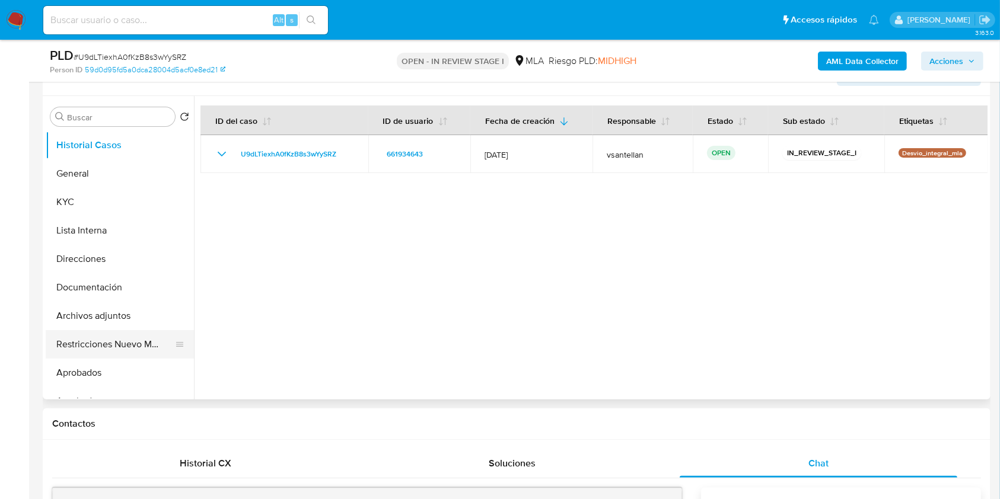
click at [111, 334] on button "Restricciones Nuevo Mundo" at bounding box center [115, 344] width 139 height 28
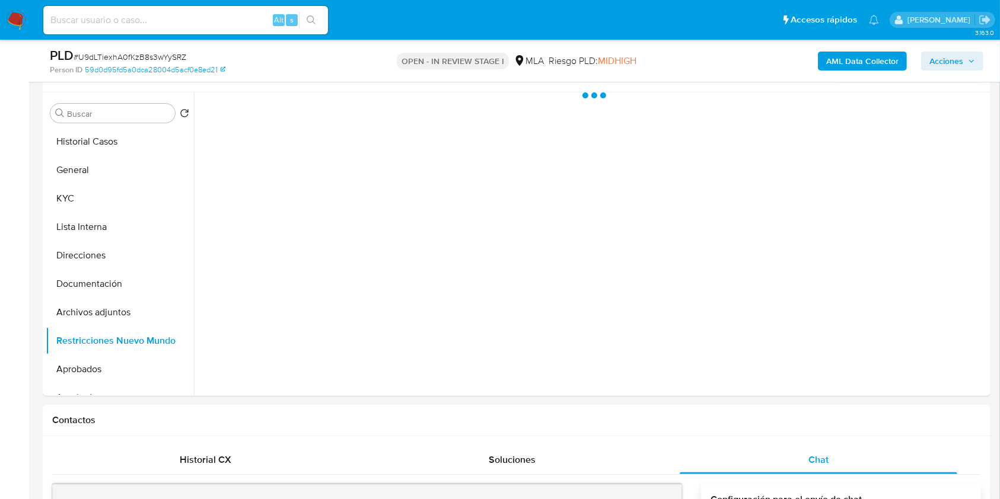
scroll to position [153, 0]
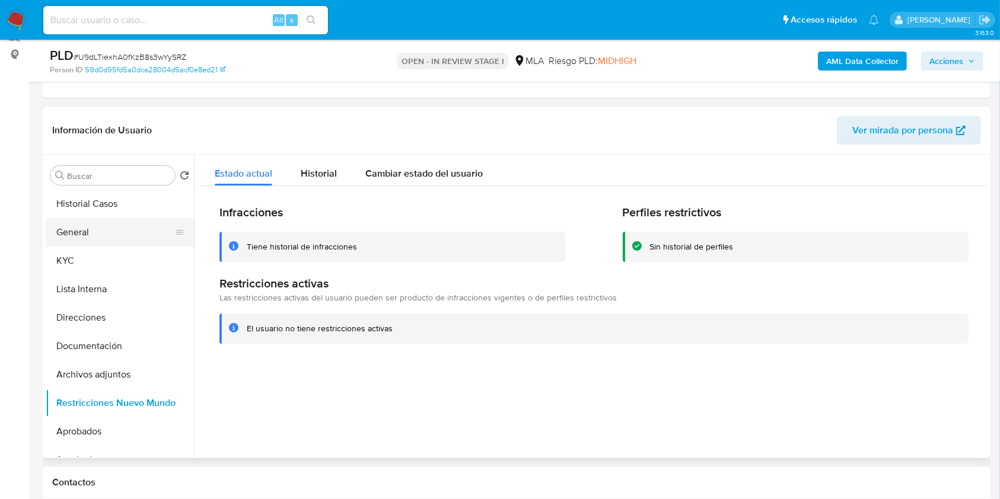
click at [107, 230] on button "General" at bounding box center [115, 232] width 139 height 28
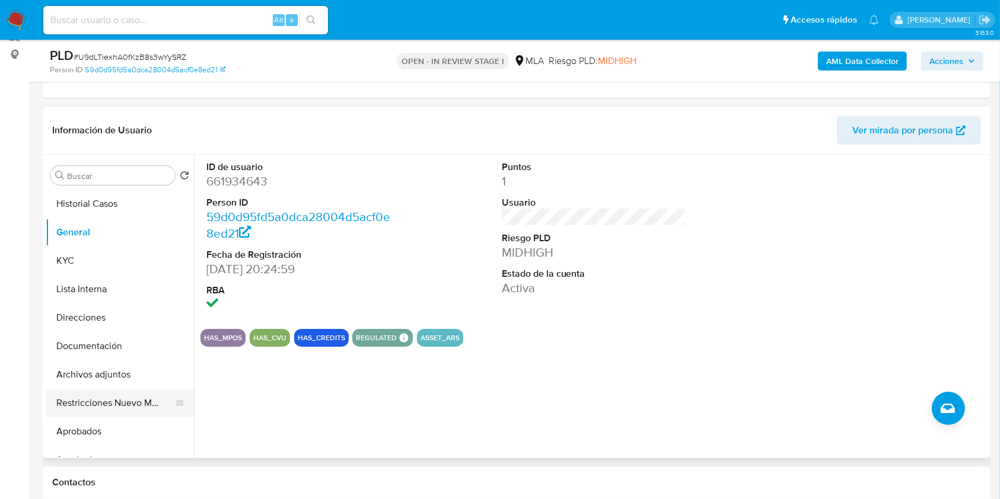
click at [119, 407] on button "Restricciones Nuevo Mundo" at bounding box center [115, 403] width 139 height 28
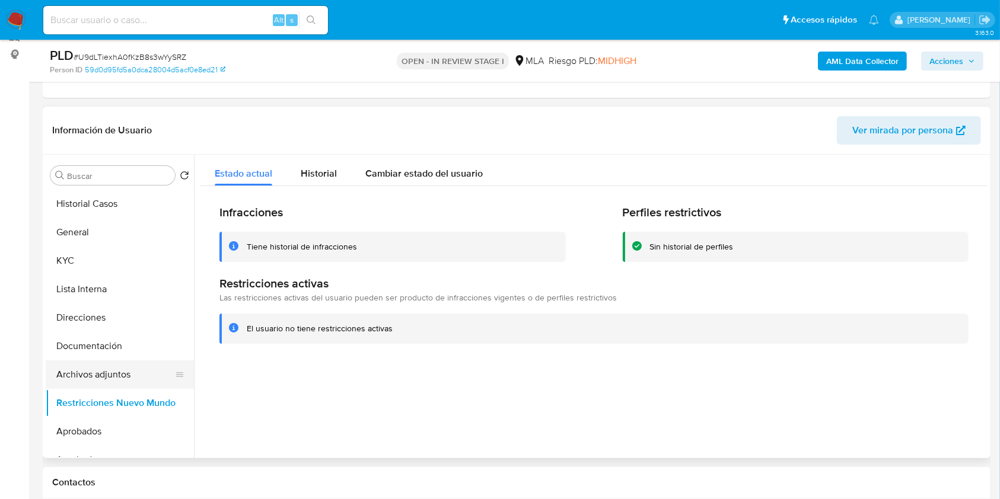
click at [125, 379] on button "Archivos adjuntos" at bounding box center [115, 374] width 139 height 28
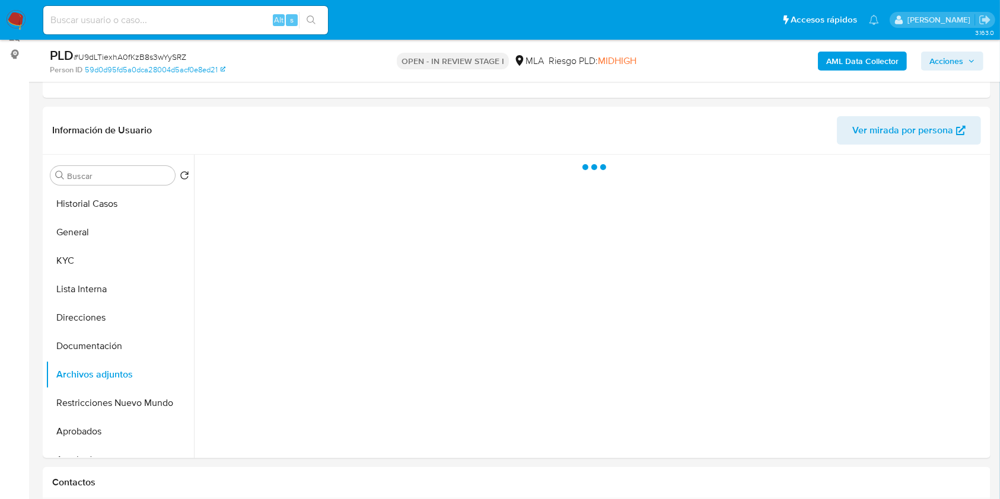
click at [953, 63] on span "Acciones" at bounding box center [946, 61] width 34 height 19
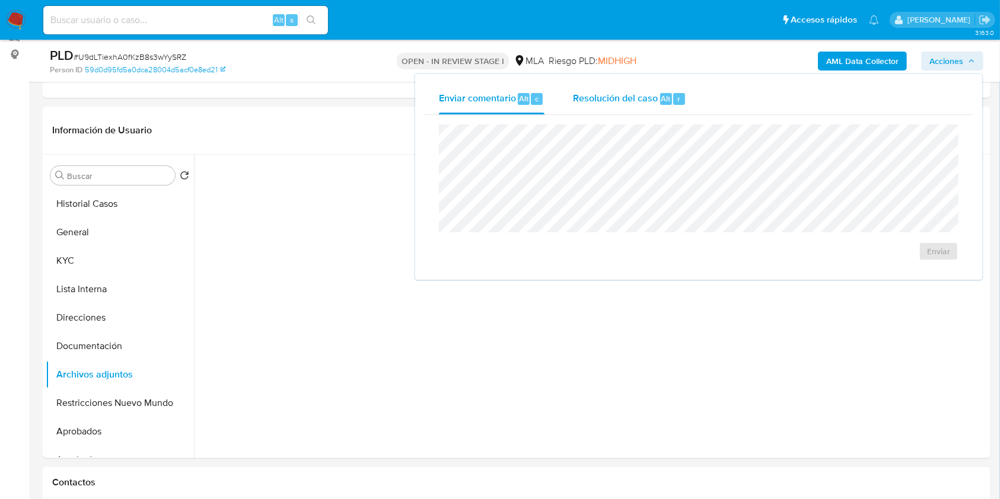
click at [674, 101] on div "r" at bounding box center [679, 99] width 12 height 12
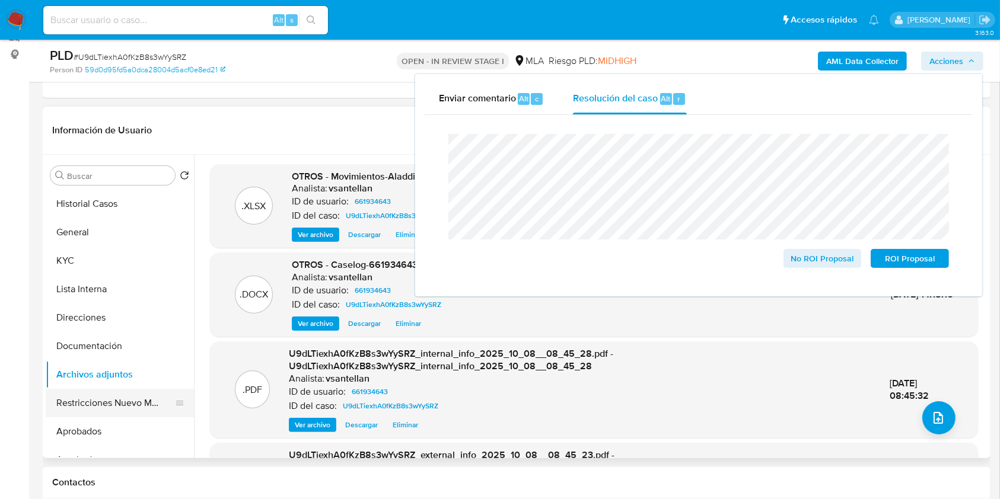
click at [110, 406] on button "Restricciones Nuevo Mundo" at bounding box center [115, 403] width 139 height 28
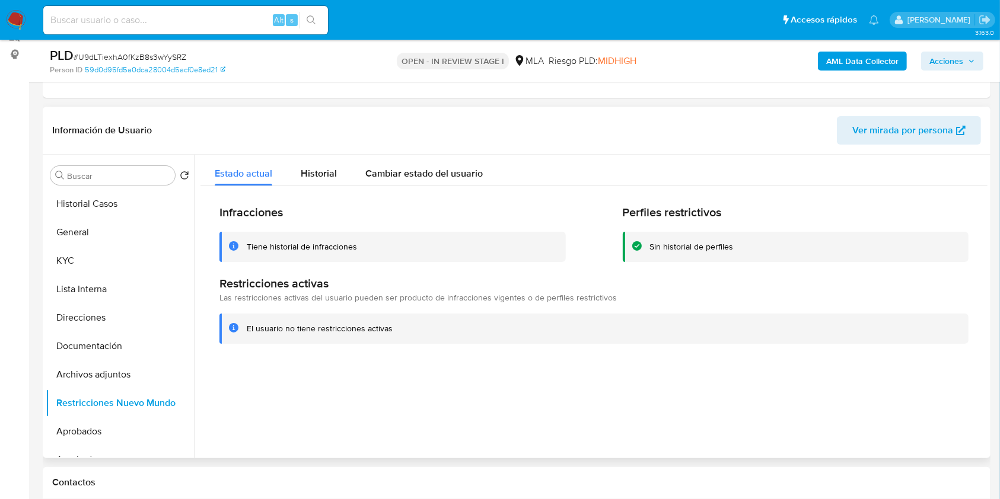
drag, startPoint x: 111, startPoint y: 378, endPoint x: 301, endPoint y: 317, distance: 198.6
click at [111, 379] on button "Archivos adjuntos" at bounding box center [120, 374] width 148 height 28
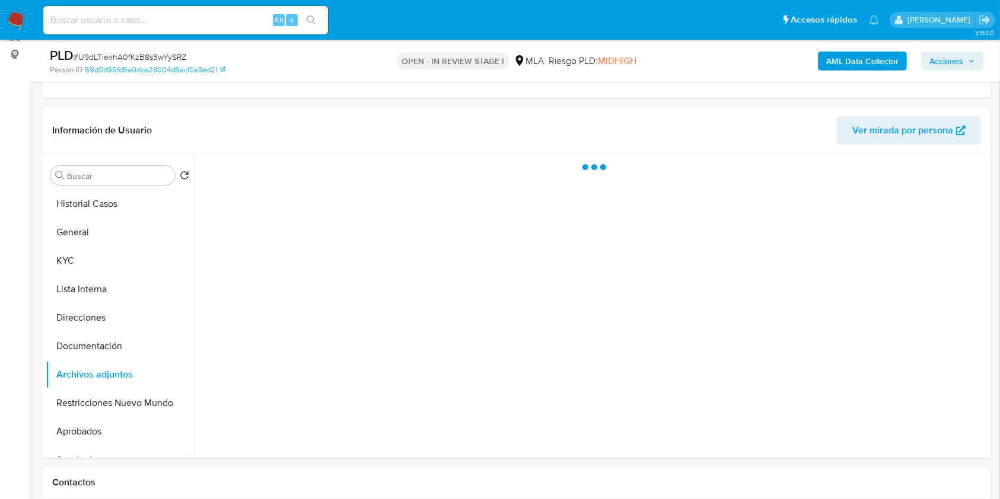
drag, startPoint x: 968, startPoint y: 50, endPoint x: 987, endPoint y: 74, distance: 29.9
click at [968, 52] on button "Acciones" at bounding box center [952, 61] width 62 height 19
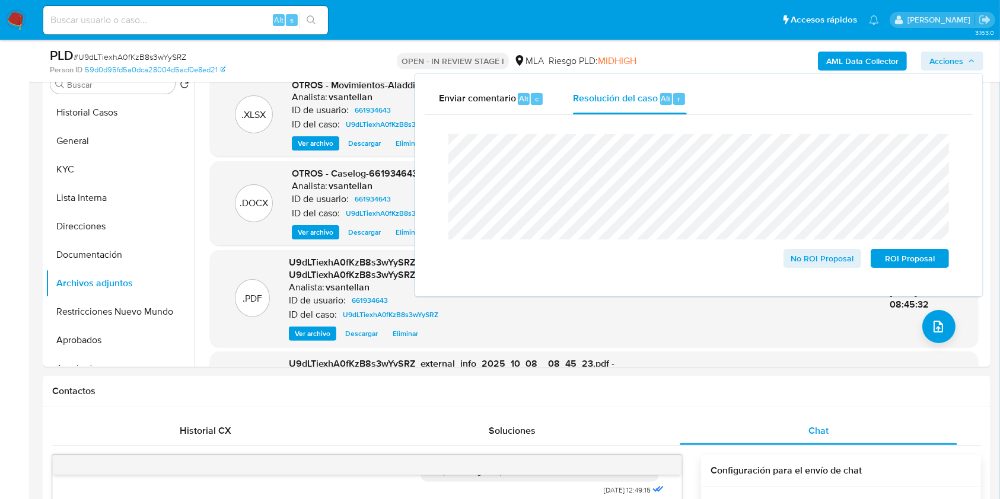
scroll to position [203, 0]
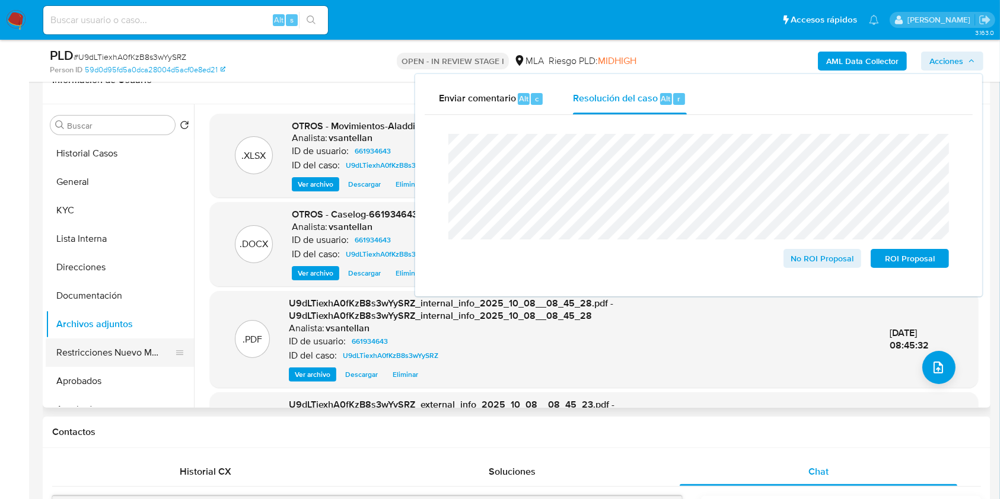
drag, startPoint x: 53, startPoint y: 355, endPoint x: 76, endPoint y: 344, distance: 25.7
click at [53, 356] on button "Restricciones Nuevo Mundo" at bounding box center [115, 353] width 139 height 28
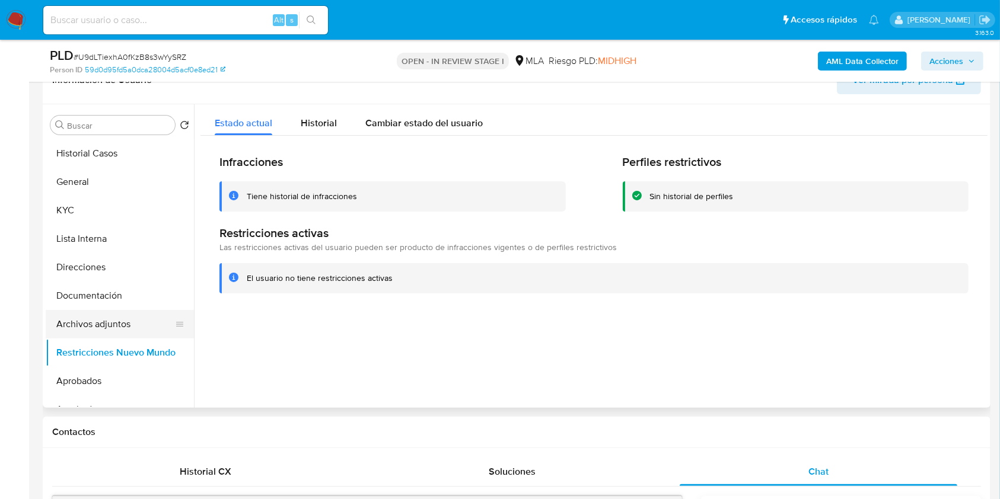
click at [97, 326] on button "Archivos adjuntos" at bounding box center [115, 324] width 139 height 28
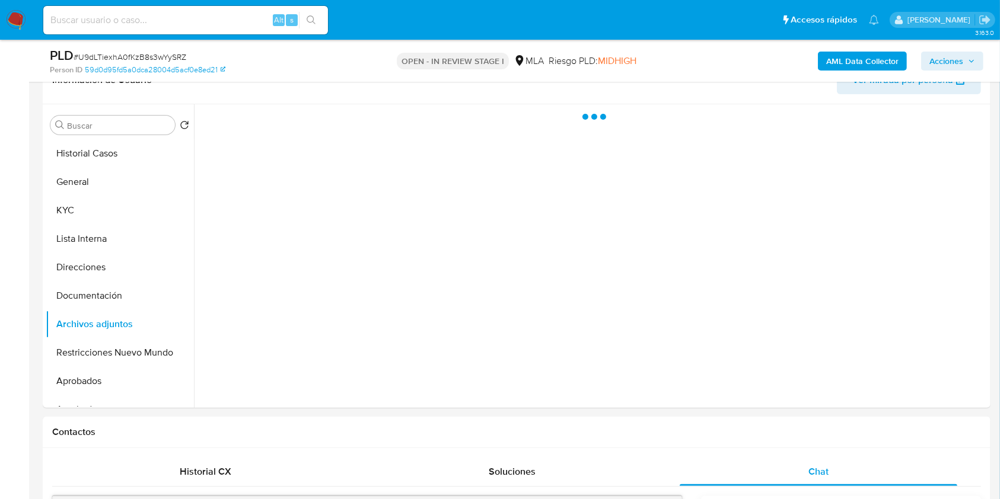
drag, startPoint x: 934, startPoint y: 57, endPoint x: 1006, endPoint y: 87, distance: 77.9
click at [935, 57] on span "Acciones" at bounding box center [946, 61] width 34 height 19
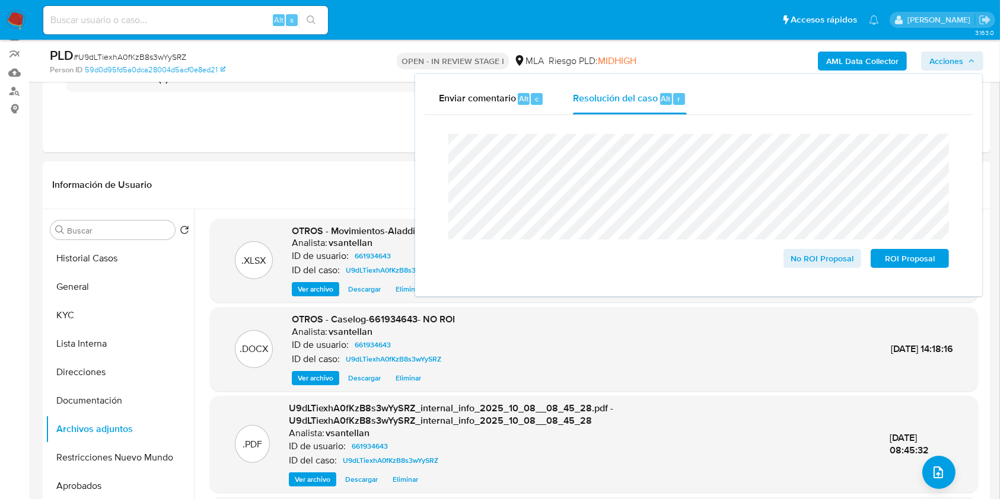
scroll to position [95, 0]
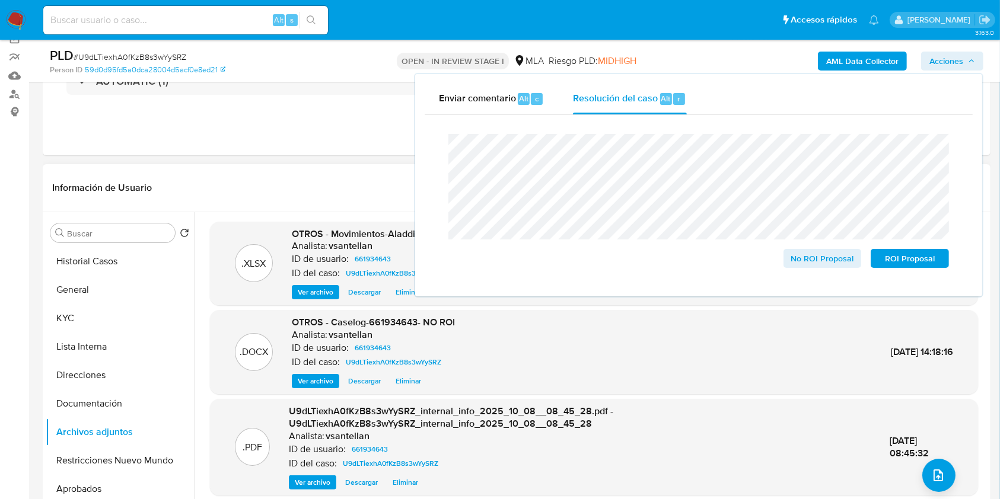
drag, startPoint x: 825, startPoint y: 261, endPoint x: 935, endPoint y: 327, distance: 128.2
click at [825, 261] on span "No ROI Proposal" at bounding box center [823, 258] width 62 height 17
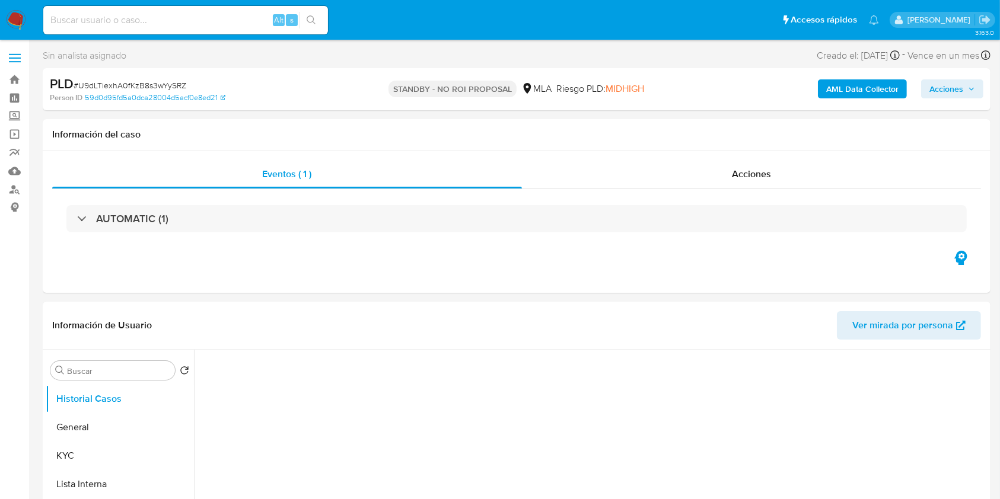
select select "10"
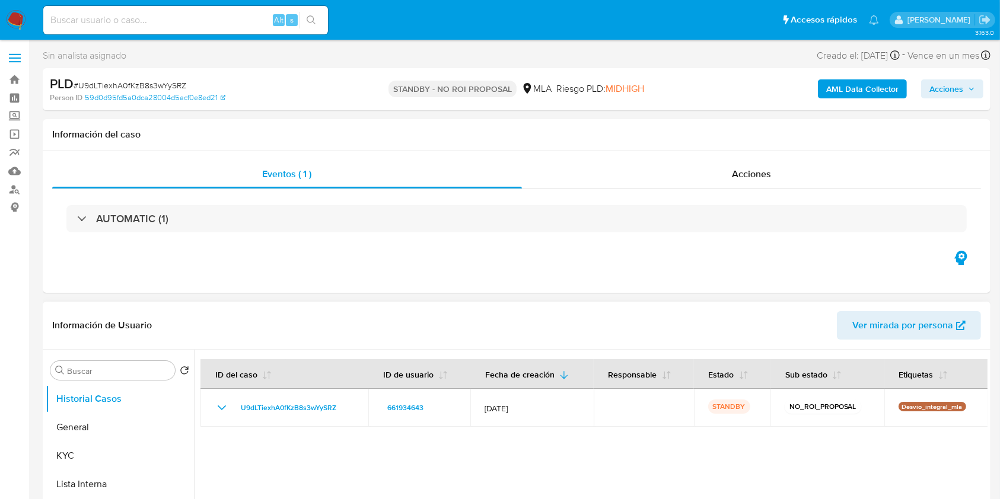
click at [398, 320] on header "Información de Usuario Ver mirada por persona" at bounding box center [516, 325] width 928 height 28
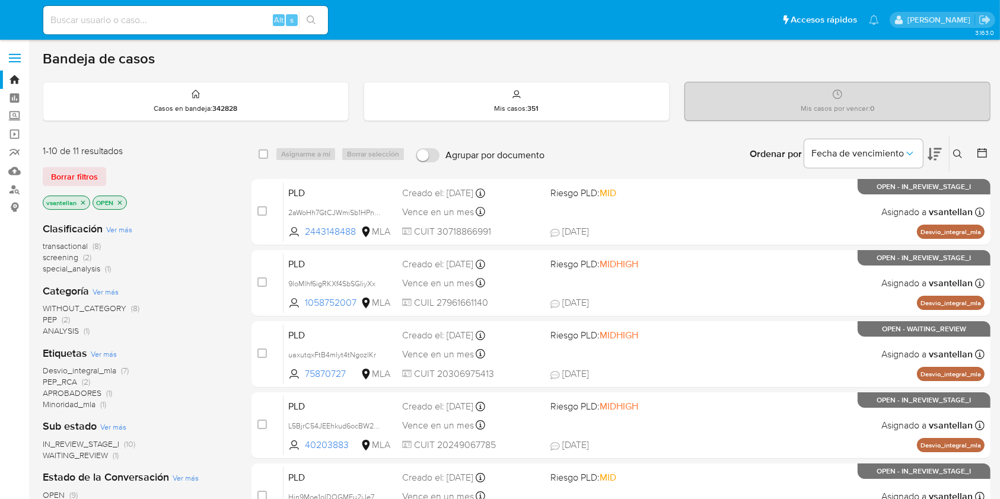
click at [132, 21] on input at bounding box center [185, 19] width 285 height 15
paste input "214644528"
type input "214644528"
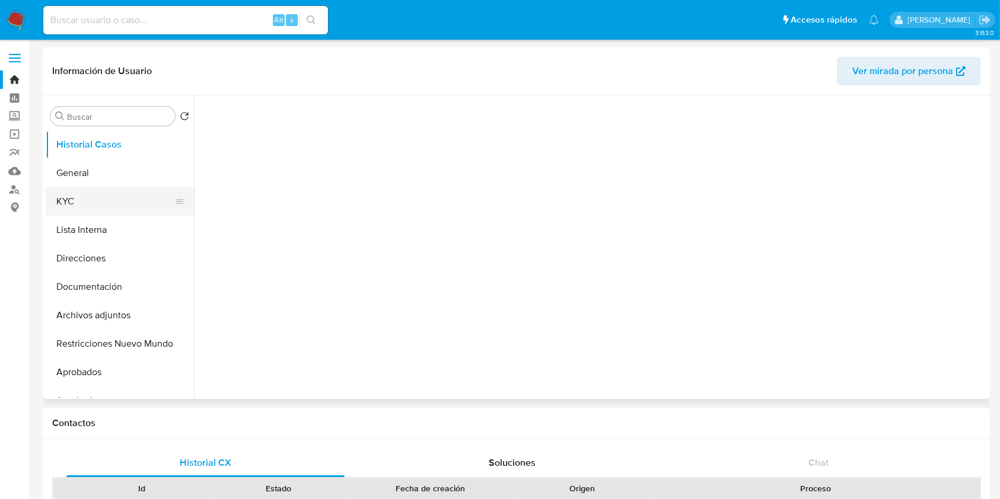
select select "10"
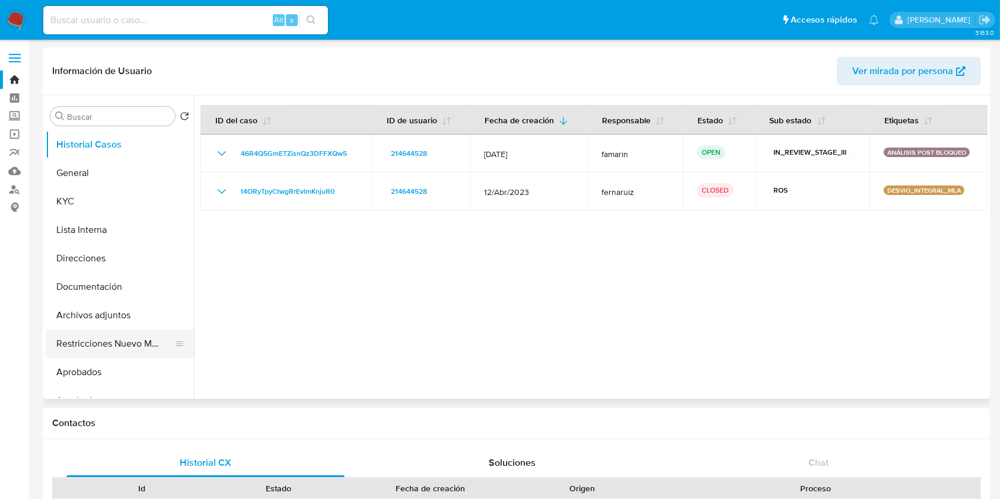
click at [128, 340] on button "Restricciones Nuevo Mundo" at bounding box center [115, 344] width 139 height 28
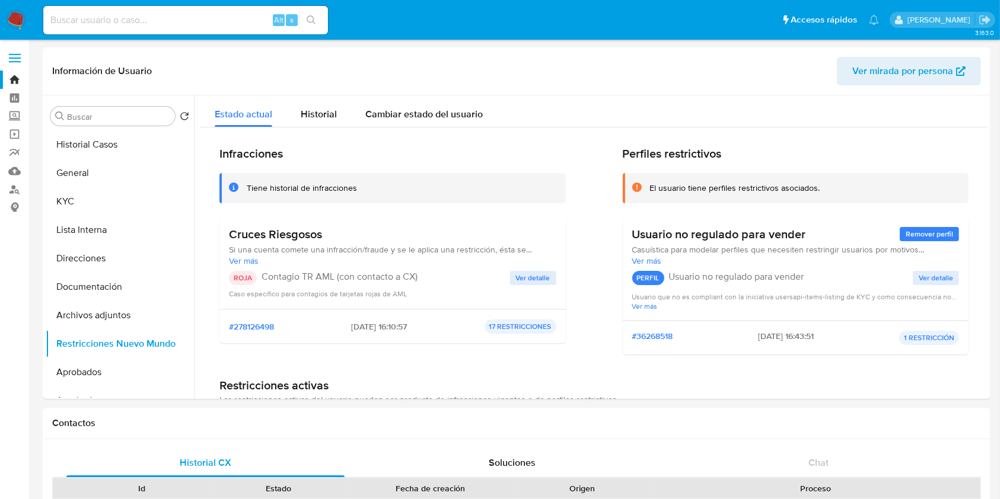
click at [12, 20] on img at bounding box center [16, 20] width 20 height 20
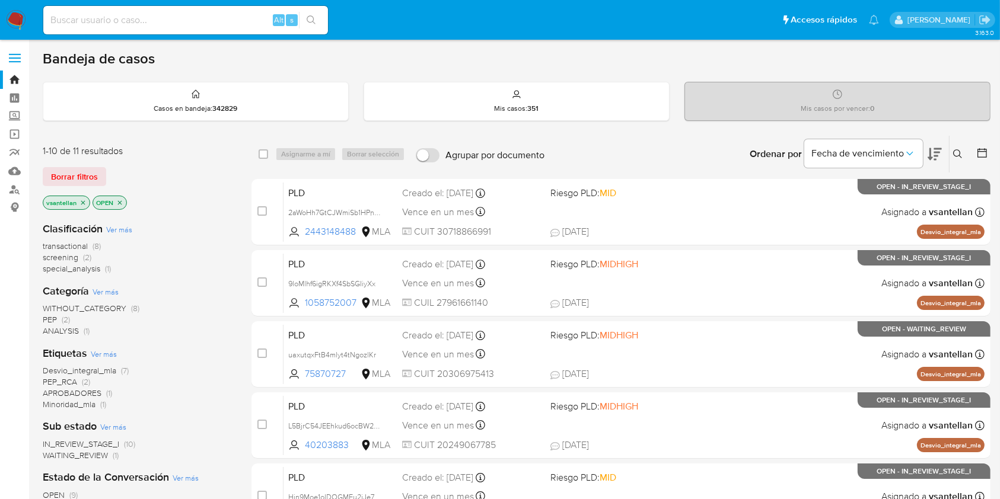
click at [959, 153] on icon at bounding box center [957, 153] width 9 height 9
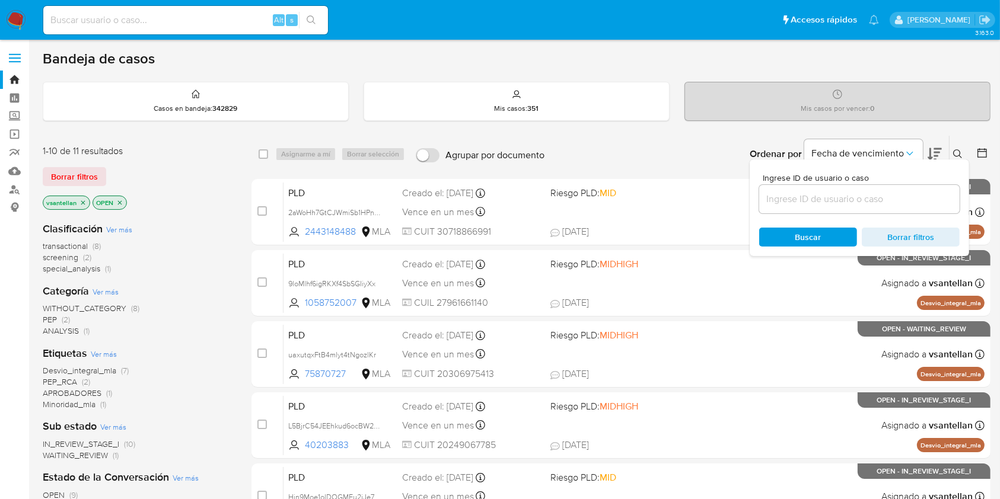
click at [841, 206] on div at bounding box center [859, 199] width 200 height 28
click at [841, 205] on input at bounding box center [859, 199] width 200 height 15
paste input "1058752007"
type input "1058752007"
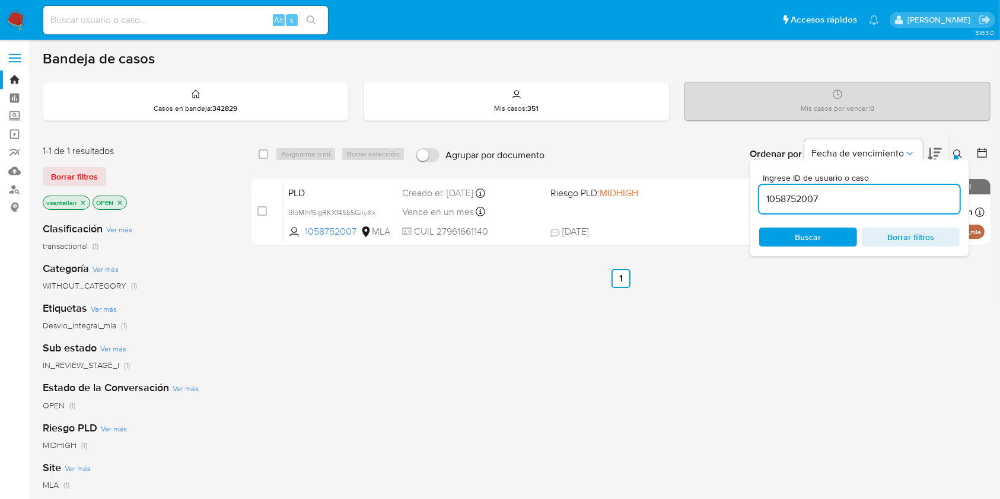
click at [953, 151] on icon at bounding box center [957, 153] width 9 height 9
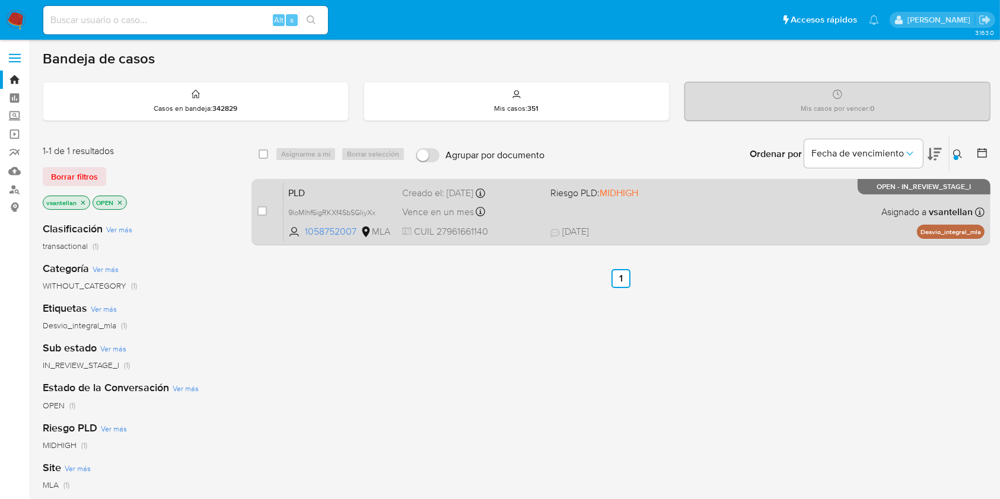
click at [707, 233] on span "07/10/2025 07/10/2025 15:10" at bounding box center [693, 231] width 286 height 13
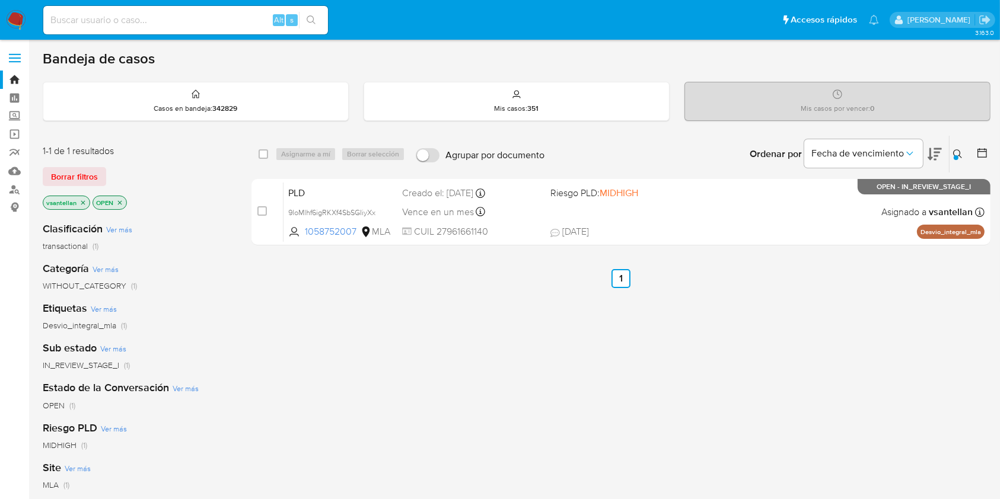
click at [19, 21] on img at bounding box center [16, 20] width 20 height 20
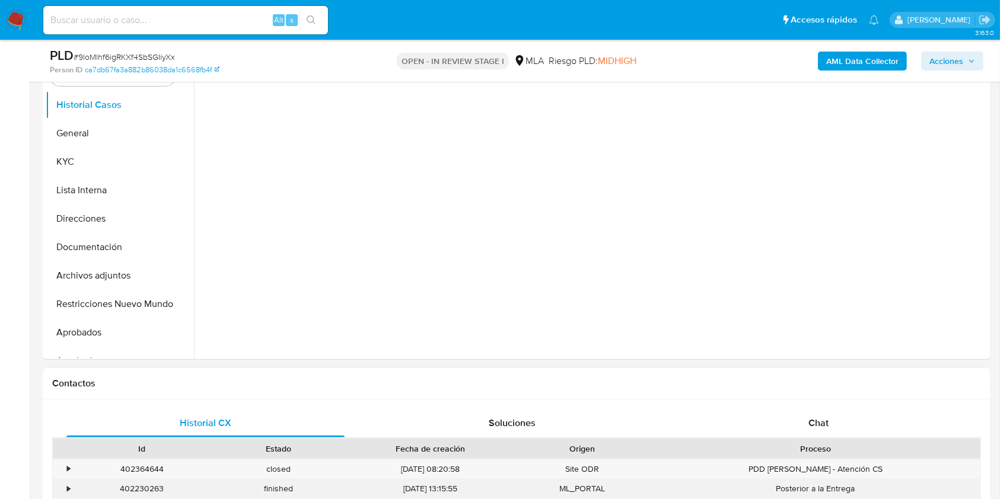
scroll to position [395, 0]
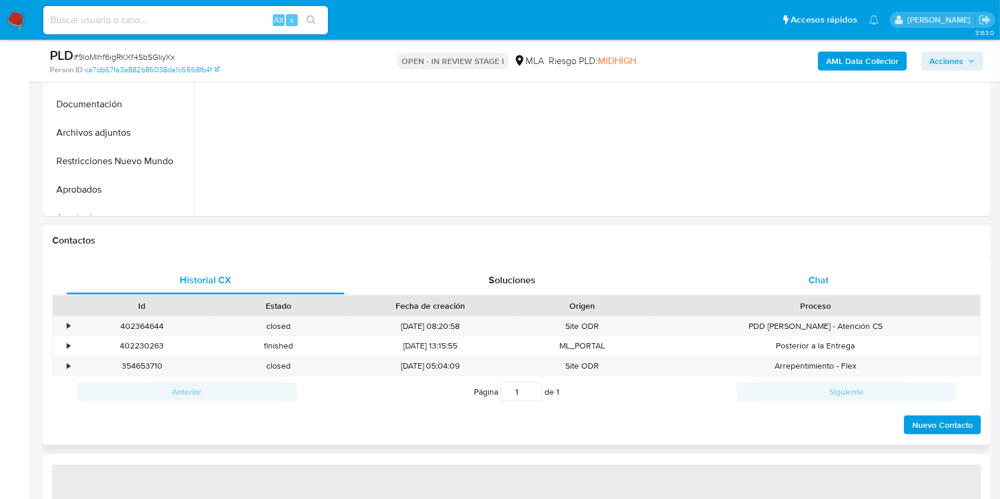
click at [819, 266] on div "Chat" at bounding box center [818, 280] width 278 height 28
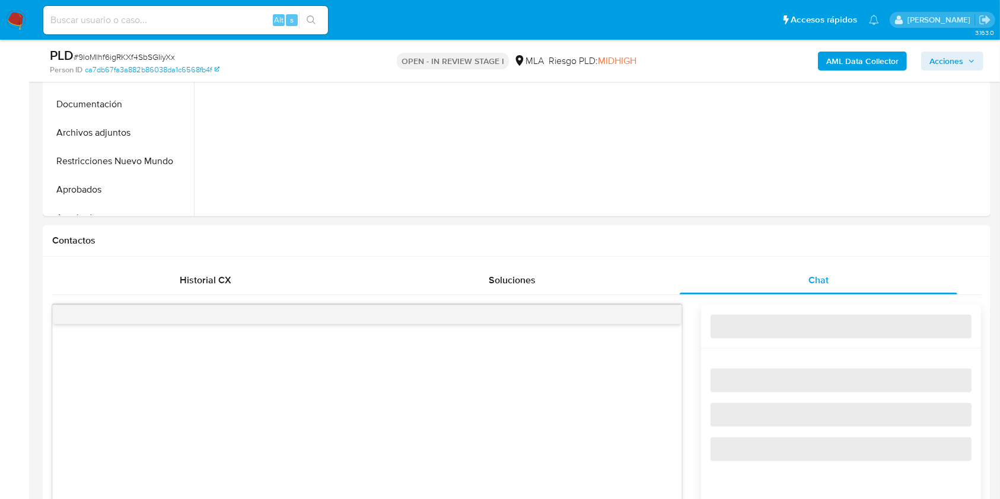
select select "10"
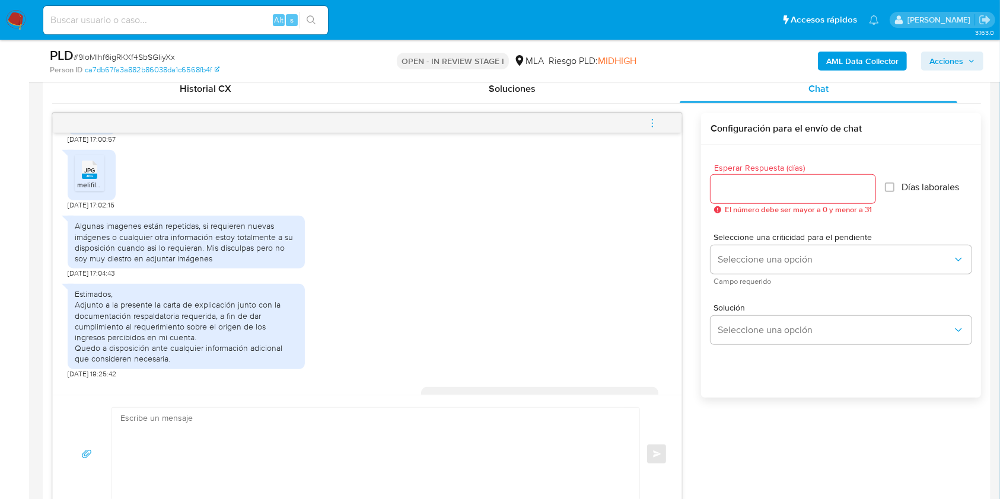
scroll to position [0, 0]
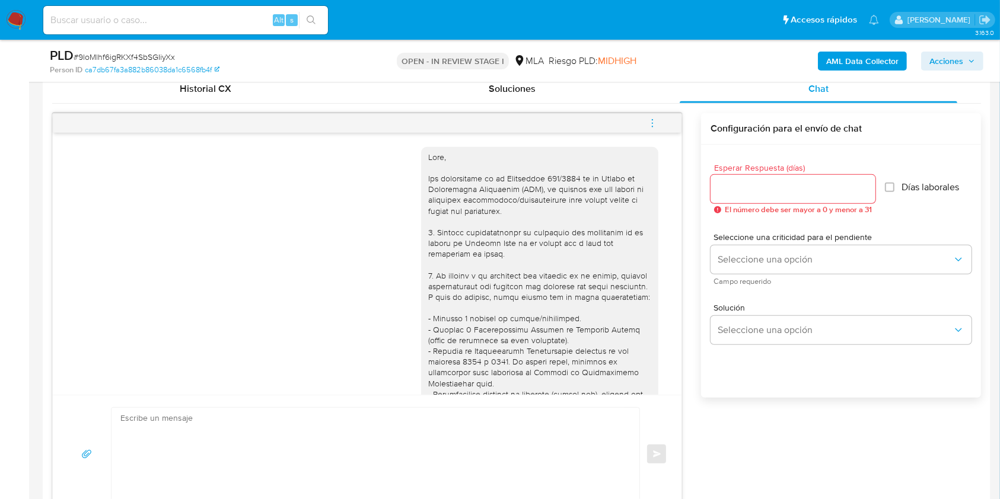
click at [670, 162] on div "17/09/2025 14:47:23 PDF PDF melifile7858665362158022606.pdf 19/09/2025 16:34:37…" at bounding box center [367, 264] width 628 height 262
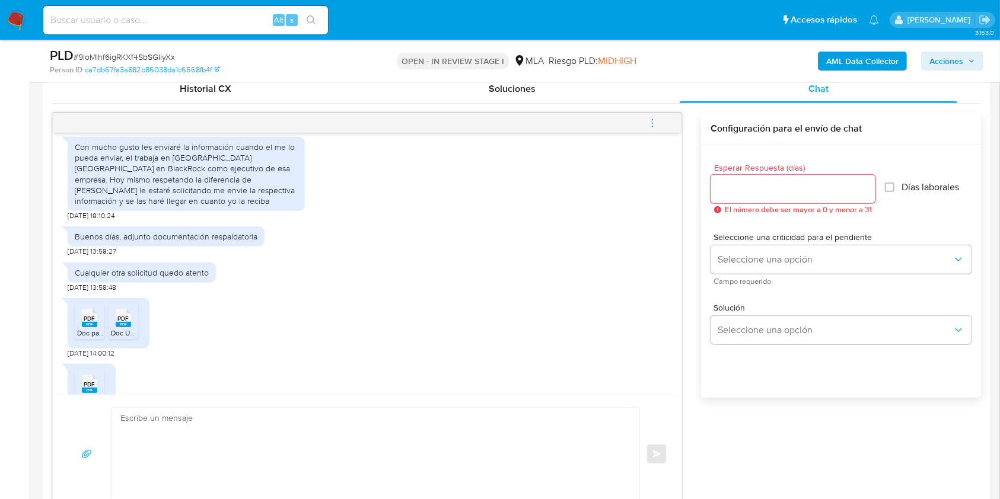
scroll to position [1805, 0]
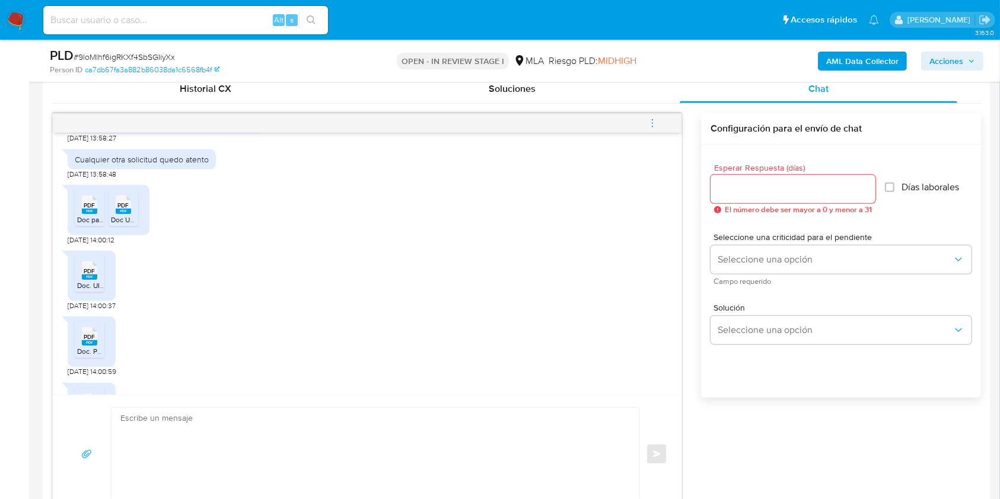
click at [89, 225] on span "Doc para UFI oct 09, 2025, 10.07_01.pdf" at bounding box center [128, 220] width 103 height 10
click at [125, 209] on span "PDF" at bounding box center [123, 206] width 11 height 8
click at [97, 281] on icon "PDF" at bounding box center [89, 270] width 15 height 21
click at [90, 346] on rect at bounding box center [89, 342] width 15 height 5
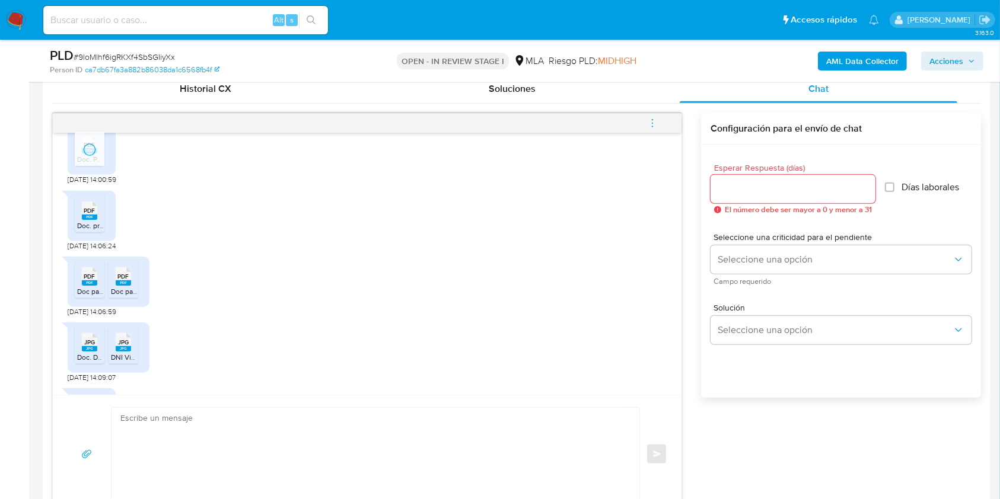
scroll to position [2002, 0]
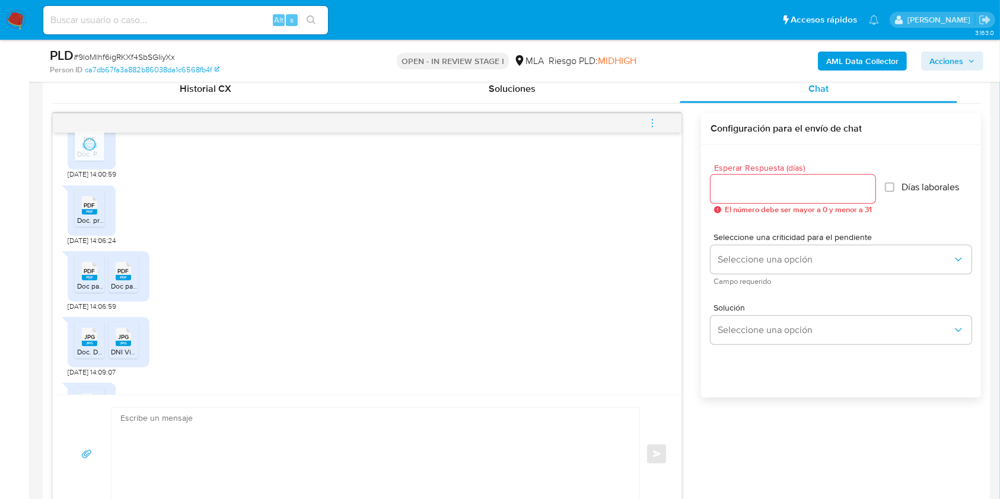
click at [80, 216] on div "PDF PDF" at bounding box center [89, 204] width 25 height 23
click at [90, 280] on rect at bounding box center [89, 277] width 15 height 5
click at [123, 291] on span "Doc para UFI dni Nelson Posterior.pdf" at bounding box center [186, 286] width 151 height 10
click at [85, 357] on li "JPG JPG Doc. DNI Victoria frente.jpg" at bounding box center [90, 340] width 30 height 37
click at [132, 347] on div "JPG JPG" at bounding box center [123, 335] width 25 height 23
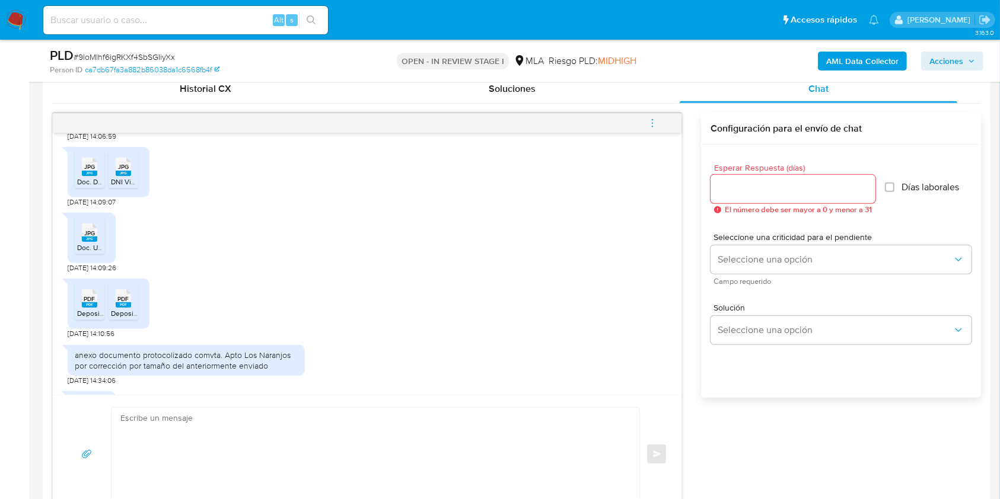
scroll to position [2196, 0]
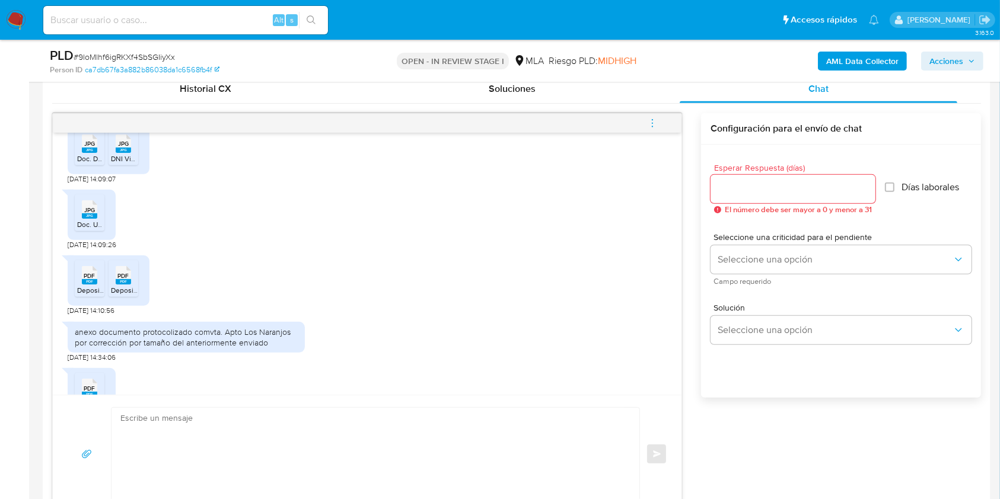
click at [71, 224] on div "JPG JPG Doc. UFI Verificacion Binance.jpg" at bounding box center [92, 215] width 48 height 50
click at [87, 214] on span "JPG" at bounding box center [89, 210] width 11 height 8
click at [95, 285] on rect at bounding box center [89, 281] width 15 height 5
click at [120, 285] on rect at bounding box center [123, 281] width 15 height 5
click at [666, 368] on div "17/09/2025 14:47:23 PDF PDF melifile7858665362158022606.pdf 19/09/2025 16:34:37…" at bounding box center [367, 264] width 628 height 262
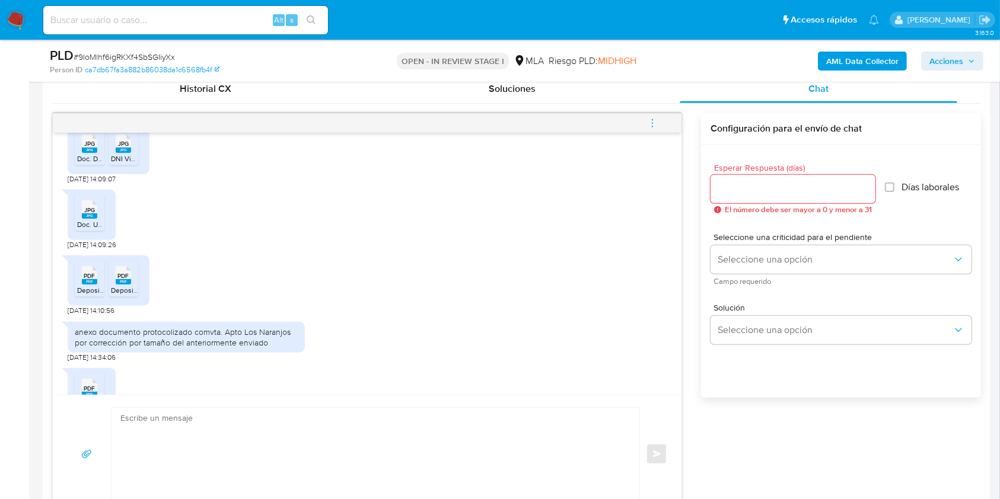
click at [665, 369] on div "17/09/2025 14:47:23 PDF PDF melifile7858665362158022606.pdf 19/09/2025 16:34:37…" at bounding box center [367, 264] width 628 height 262
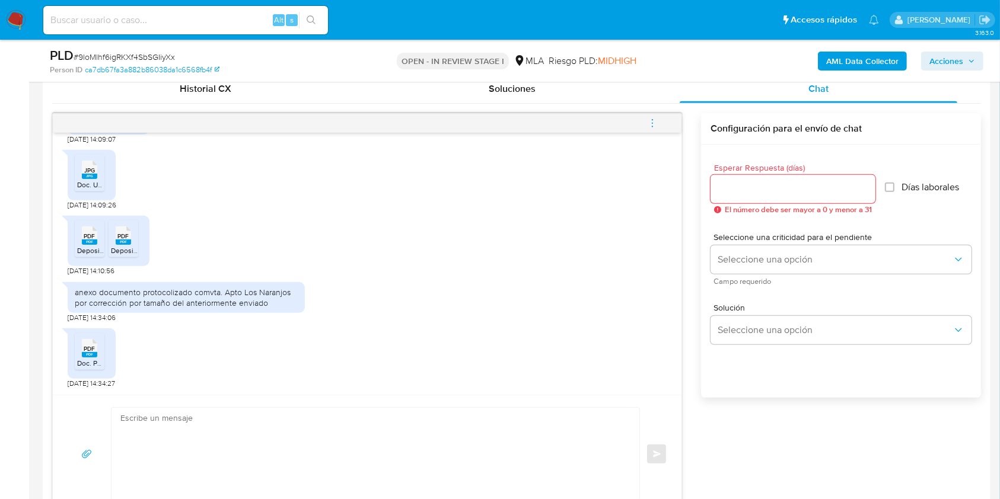
click at [89, 359] on span "Doc. Para UFI protocolizado comvta Apto, Los Naranjos Modificado.pdf" at bounding box center [189, 363] width 224 height 10
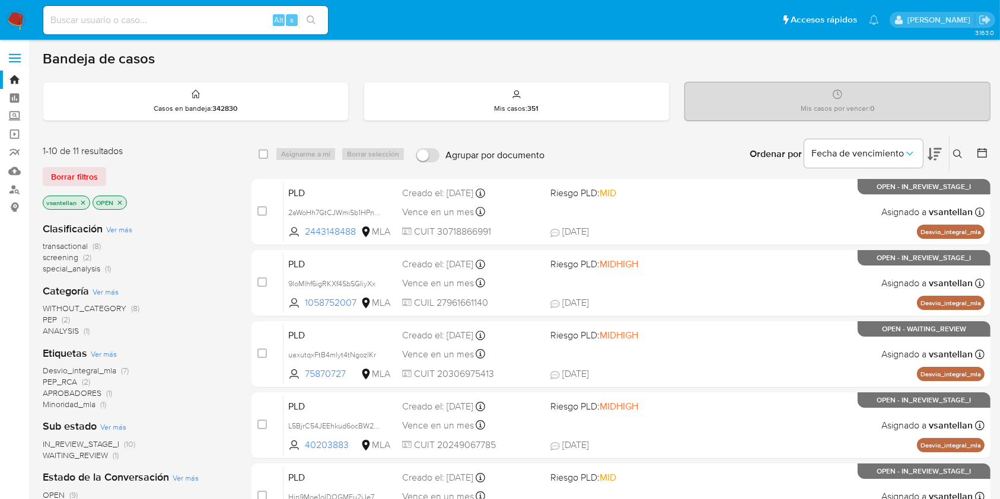
click at [81, 202] on icon "close-filter" at bounding box center [82, 202] width 7 height 7
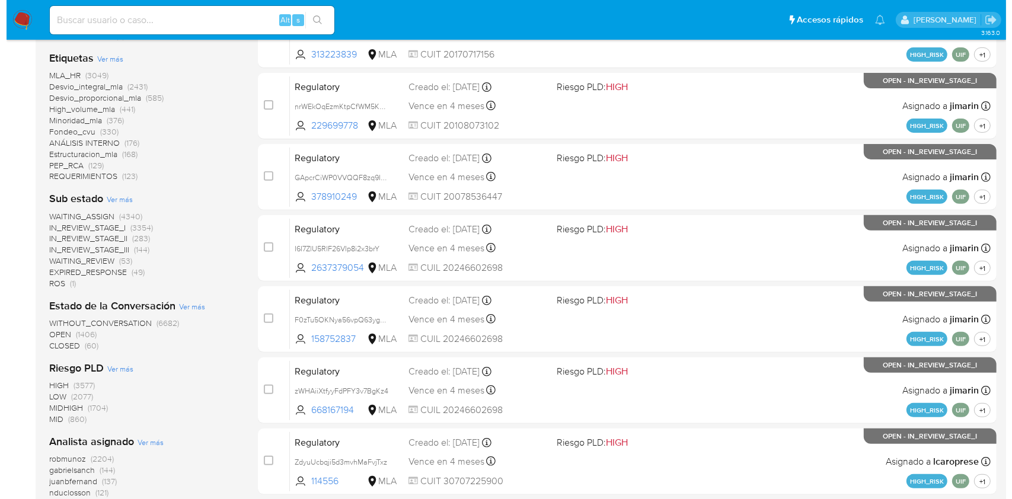
scroll to position [474, 0]
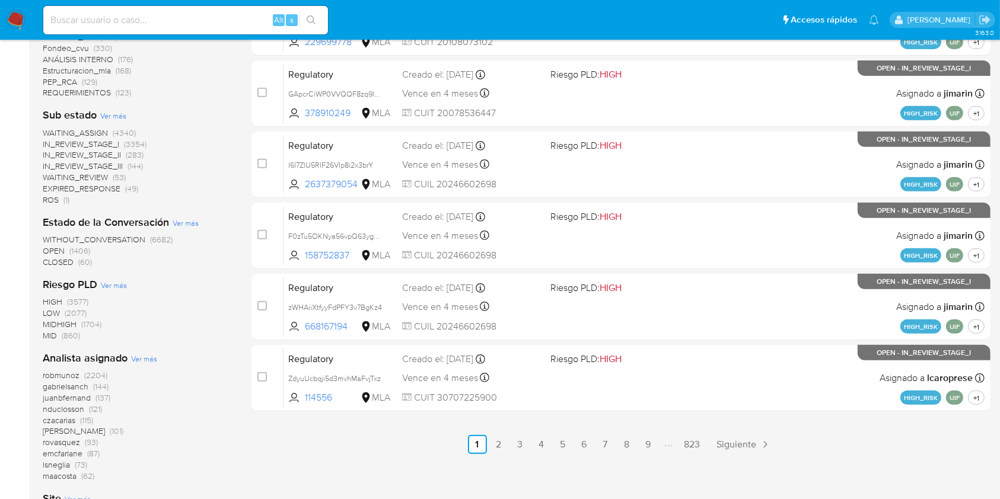
click at [135, 360] on span "Ver más" at bounding box center [144, 358] width 26 height 11
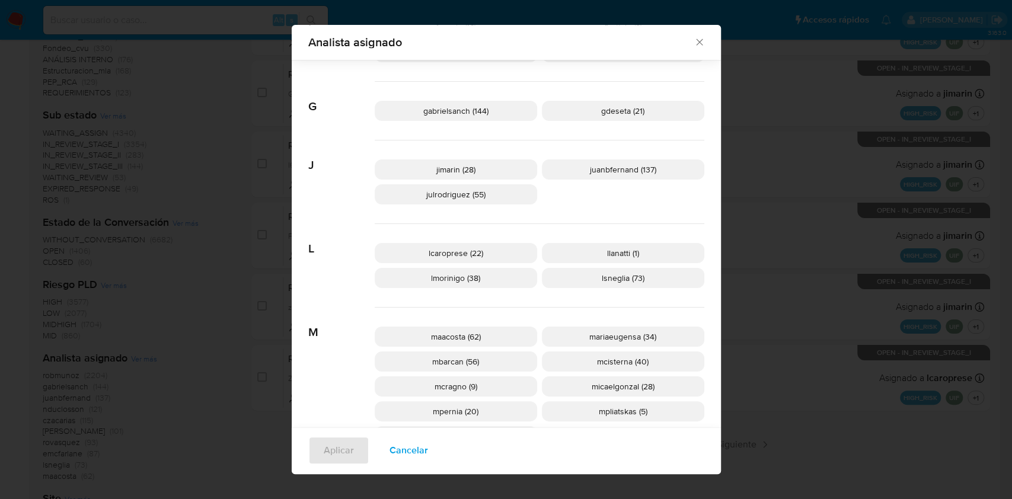
scroll to position [452, 0]
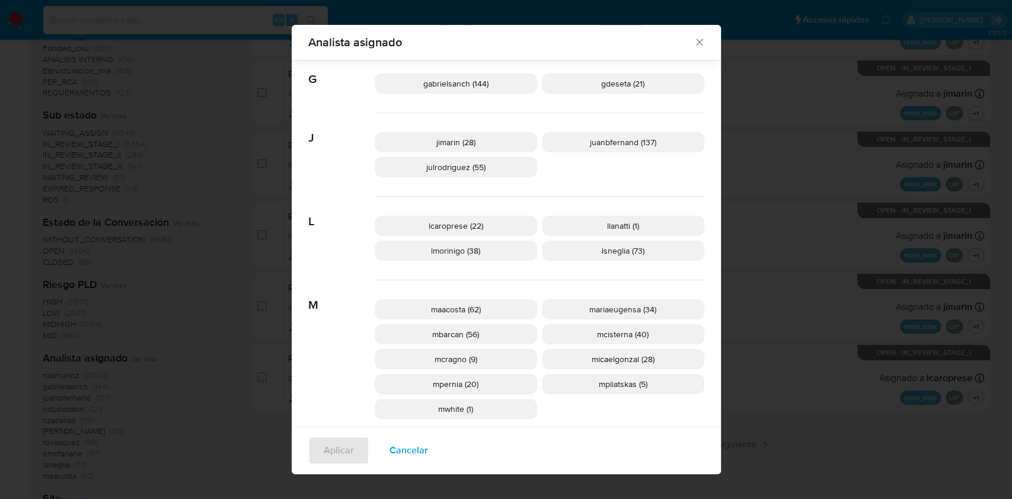
click at [694, 42] on icon "Cerrar" at bounding box center [700, 42] width 12 height 12
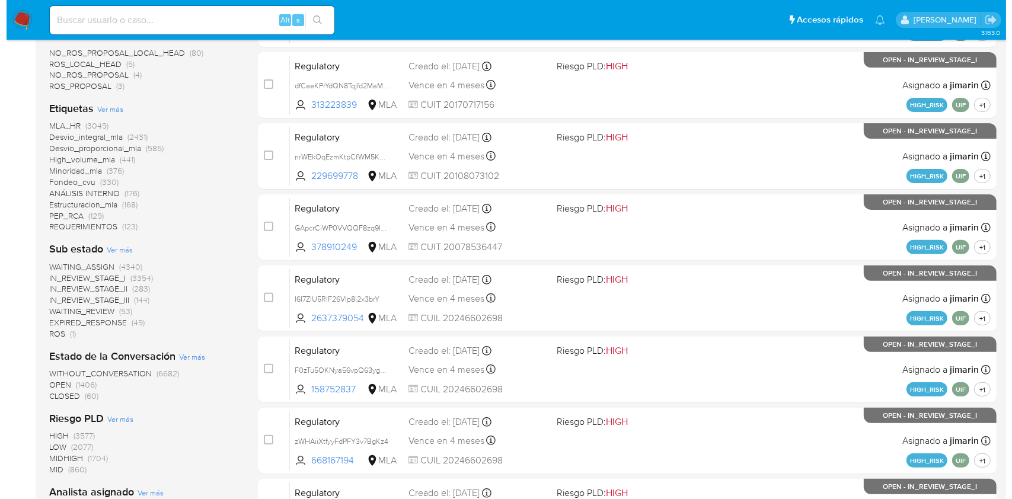
scroll to position [553, 0]
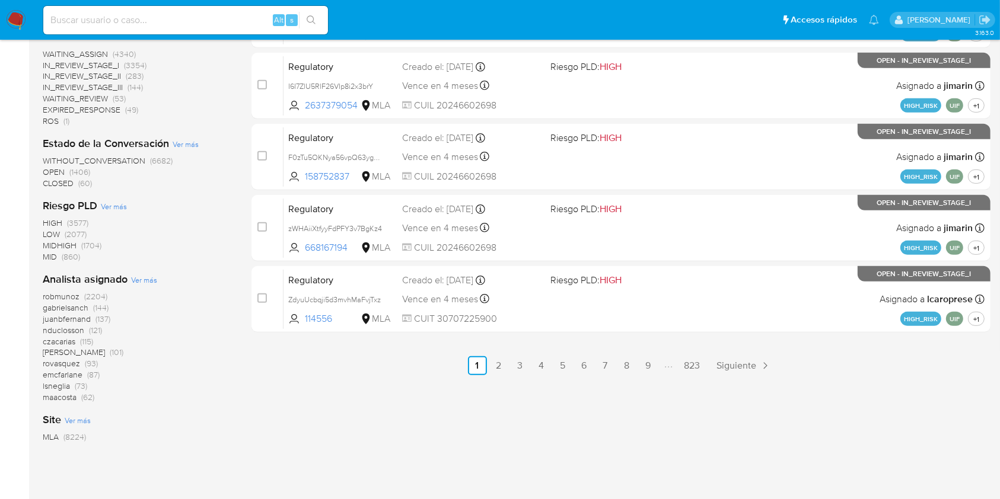
click at [138, 278] on span "Ver más" at bounding box center [144, 280] width 26 height 11
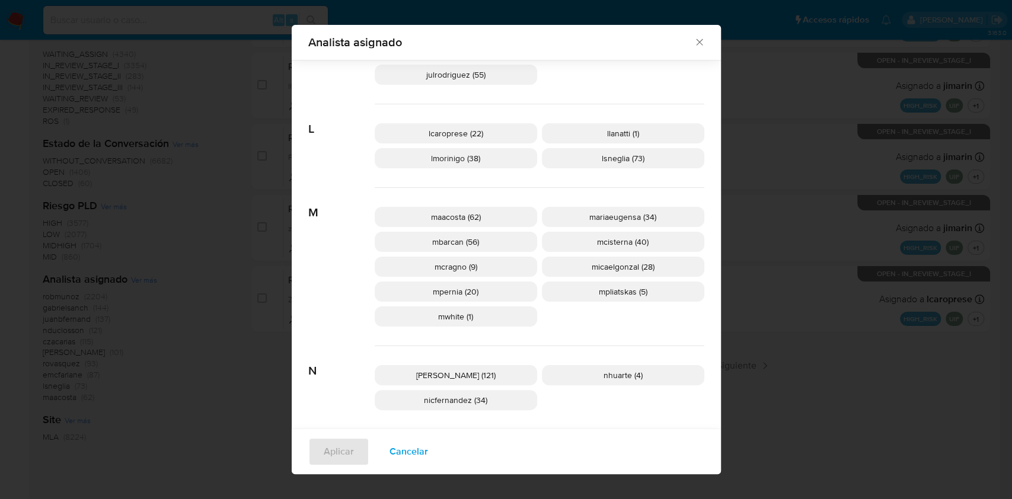
scroll to position [861, 0]
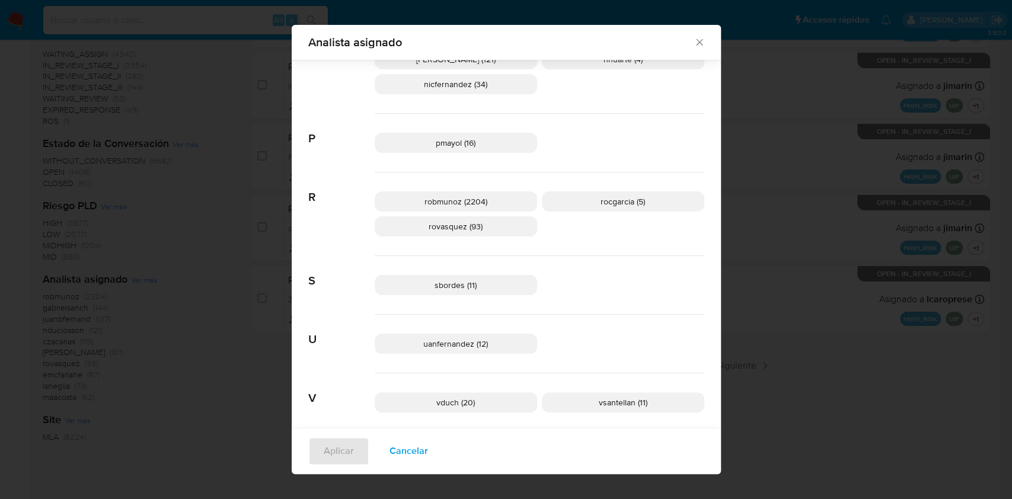
drag, startPoint x: 695, startPoint y: 40, endPoint x: 653, endPoint y: 59, distance: 46.7
click at [695, 40] on icon "Cerrar" at bounding box center [700, 42] width 12 height 12
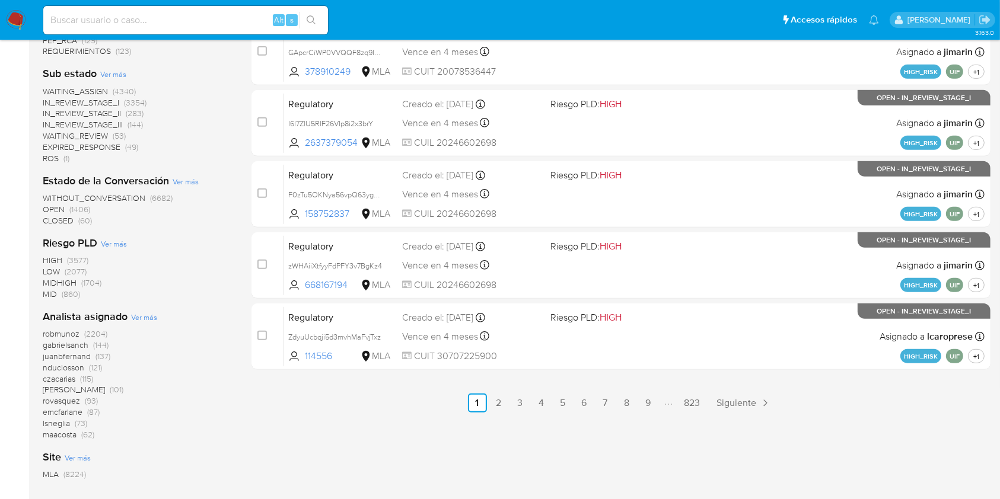
scroll to position [395, 0]
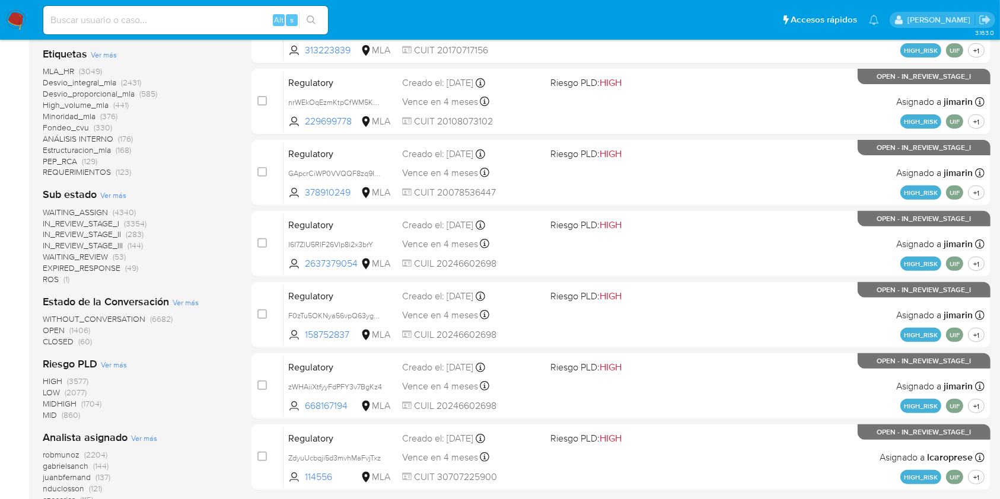
click at [19, 27] on img at bounding box center [16, 20] width 20 height 20
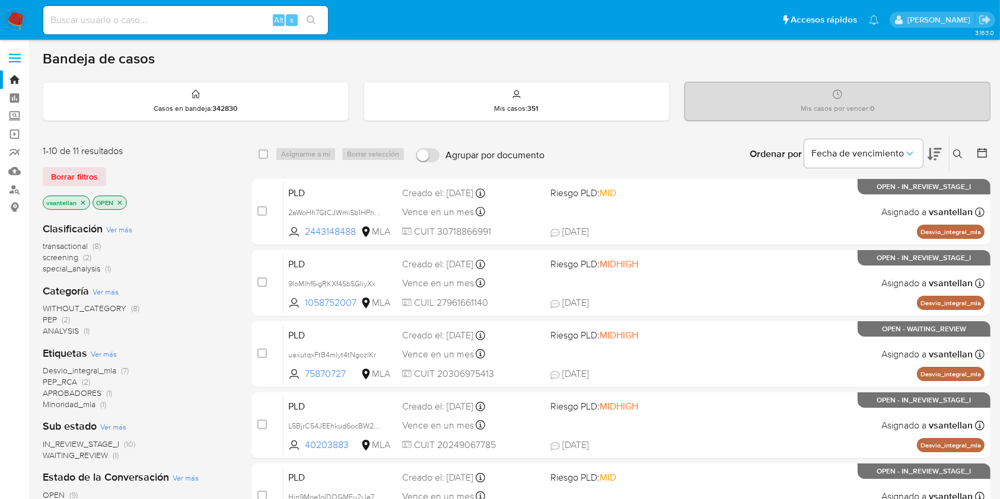
click at [960, 157] on icon at bounding box center [957, 153] width 9 height 9
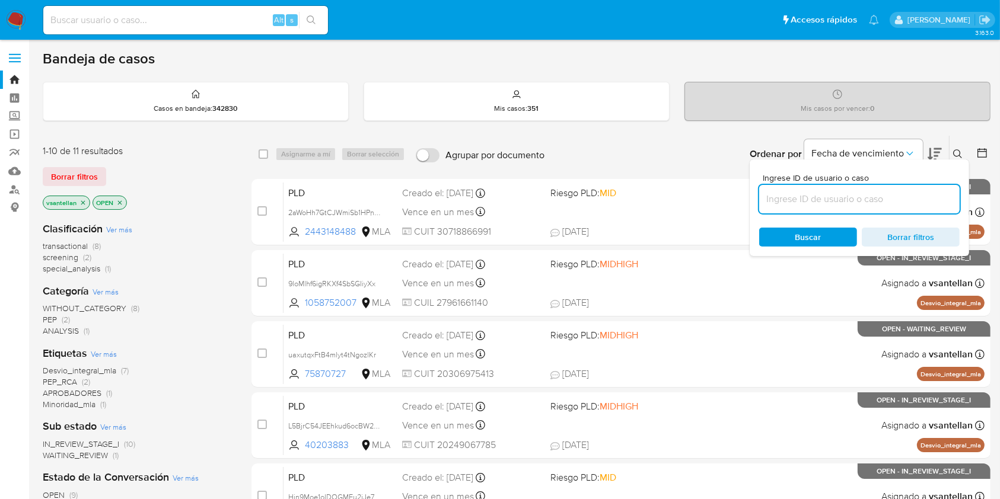
drag, startPoint x: 859, startPoint y: 200, endPoint x: 873, endPoint y: 195, distance: 14.6
click at [859, 200] on input at bounding box center [859, 199] width 200 height 15
type input "75870727"
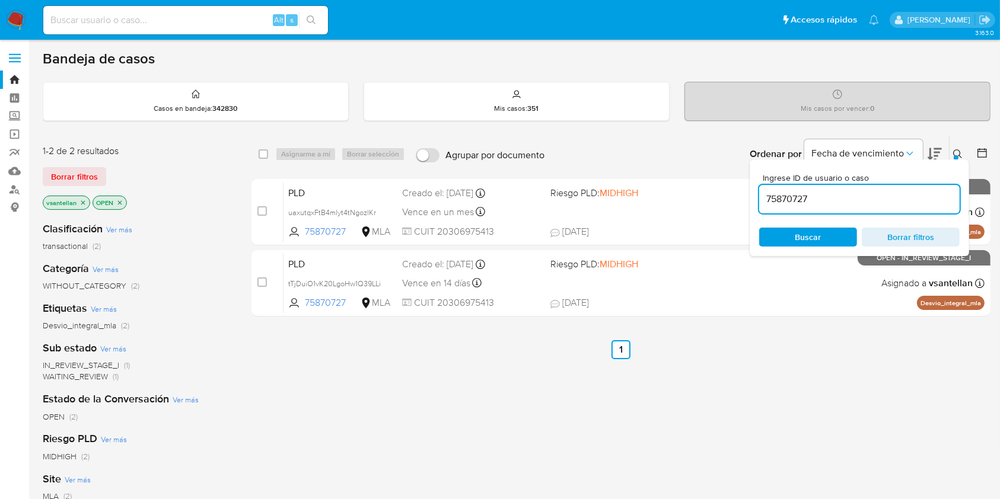
click at [956, 154] on icon at bounding box center [957, 153] width 9 height 9
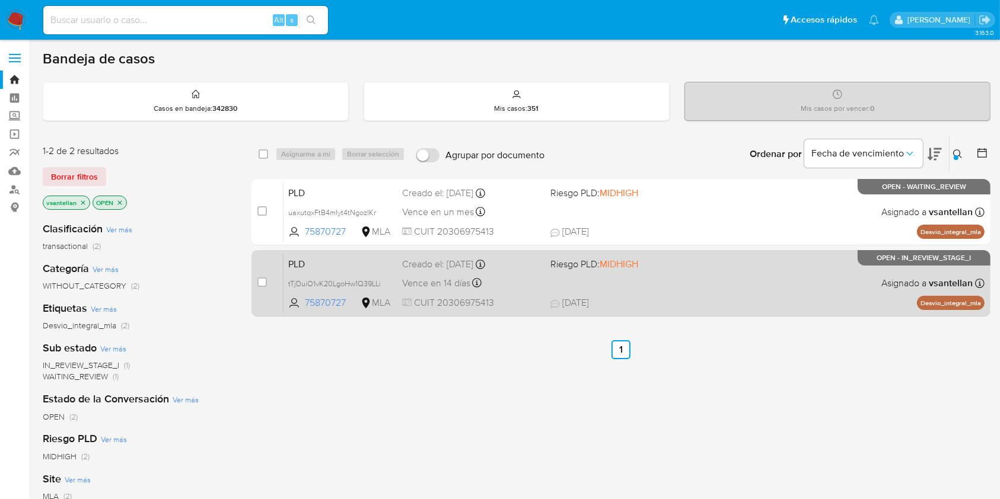
click at [719, 288] on div "PLD tTjDuiO1vK20LgoHw1Q39LLi 75870727 MLA Riesgo PLD: MIDHIGH Creado el: [DATE]…" at bounding box center [633, 283] width 701 height 60
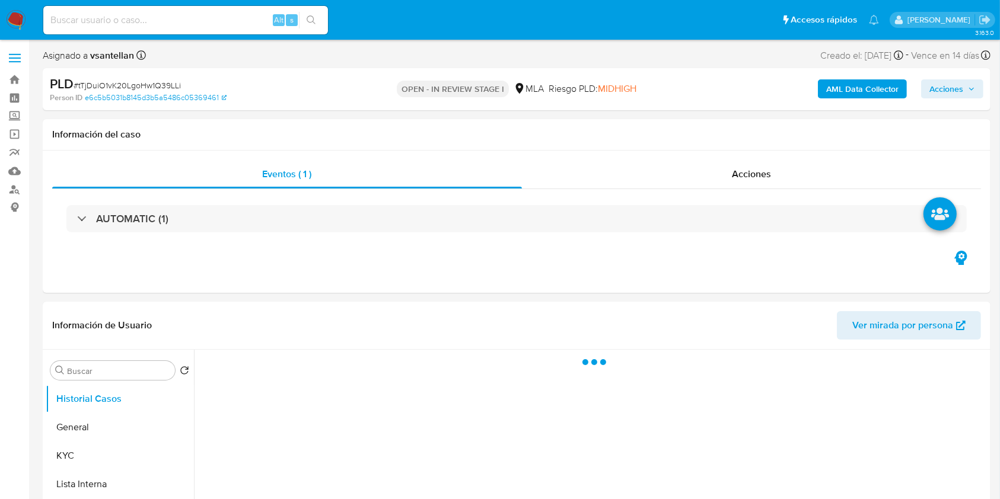
select select "10"
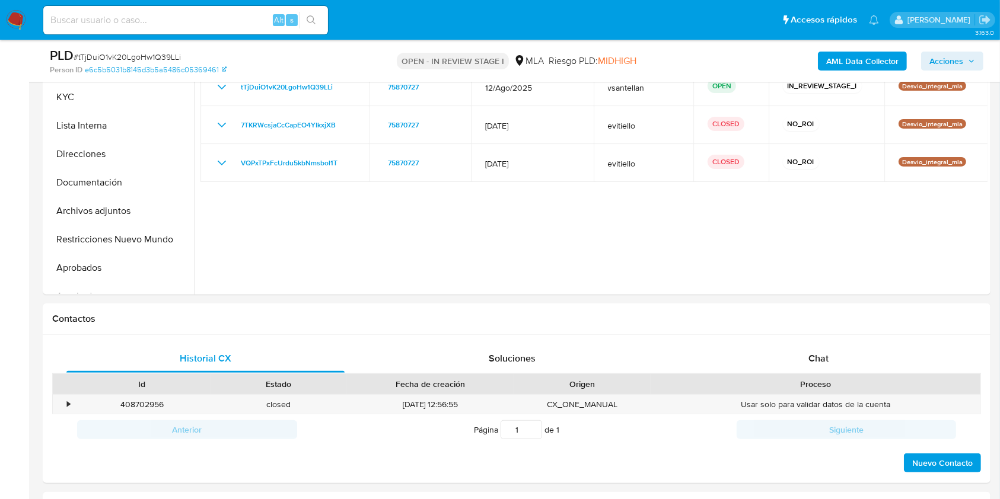
scroll to position [362, 0]
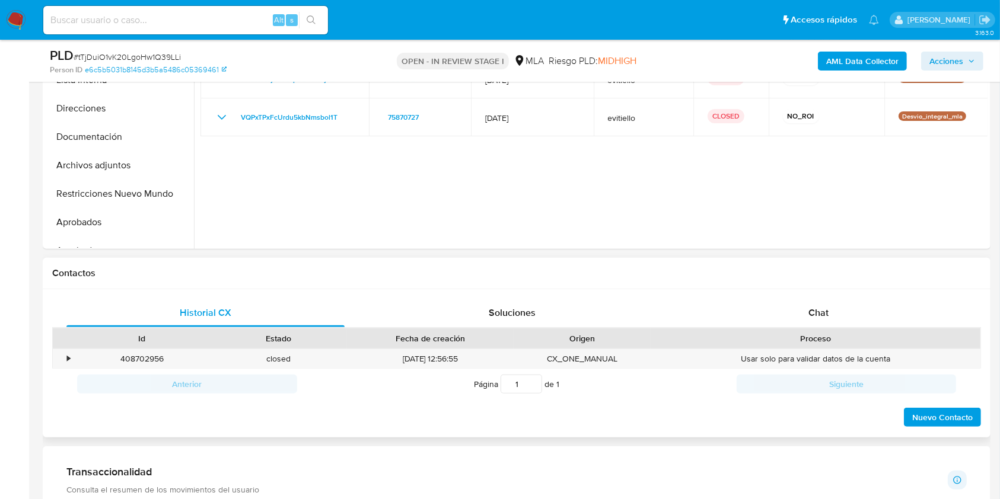
drag, startPoint x: 895, startPoint y: 301, endPoint x: 907, endPoint y: 287, distance: 18.5
click at [895, 302] on div "Chat" at bounding box center [818, 313] width 278 height 28
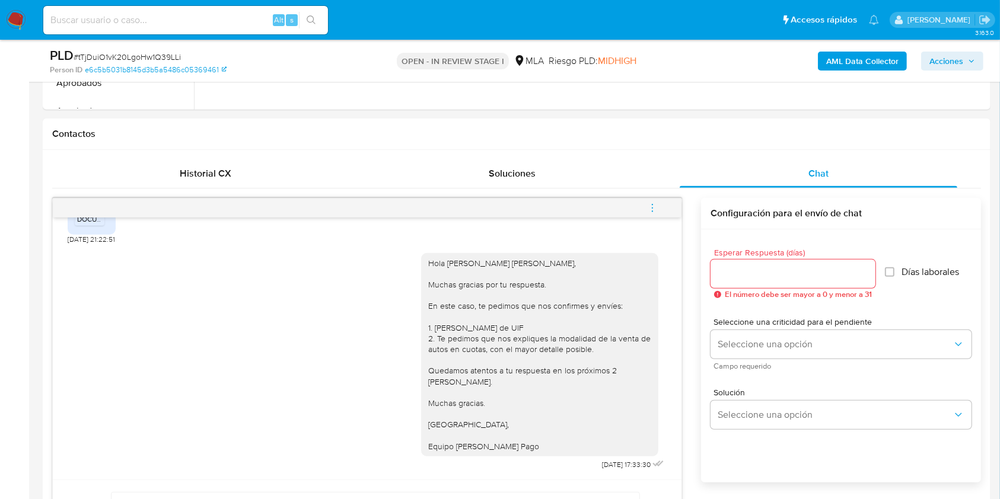
scroll to position [504, 0]
